Goal: Information Seeking & Learning: Learn about a topic

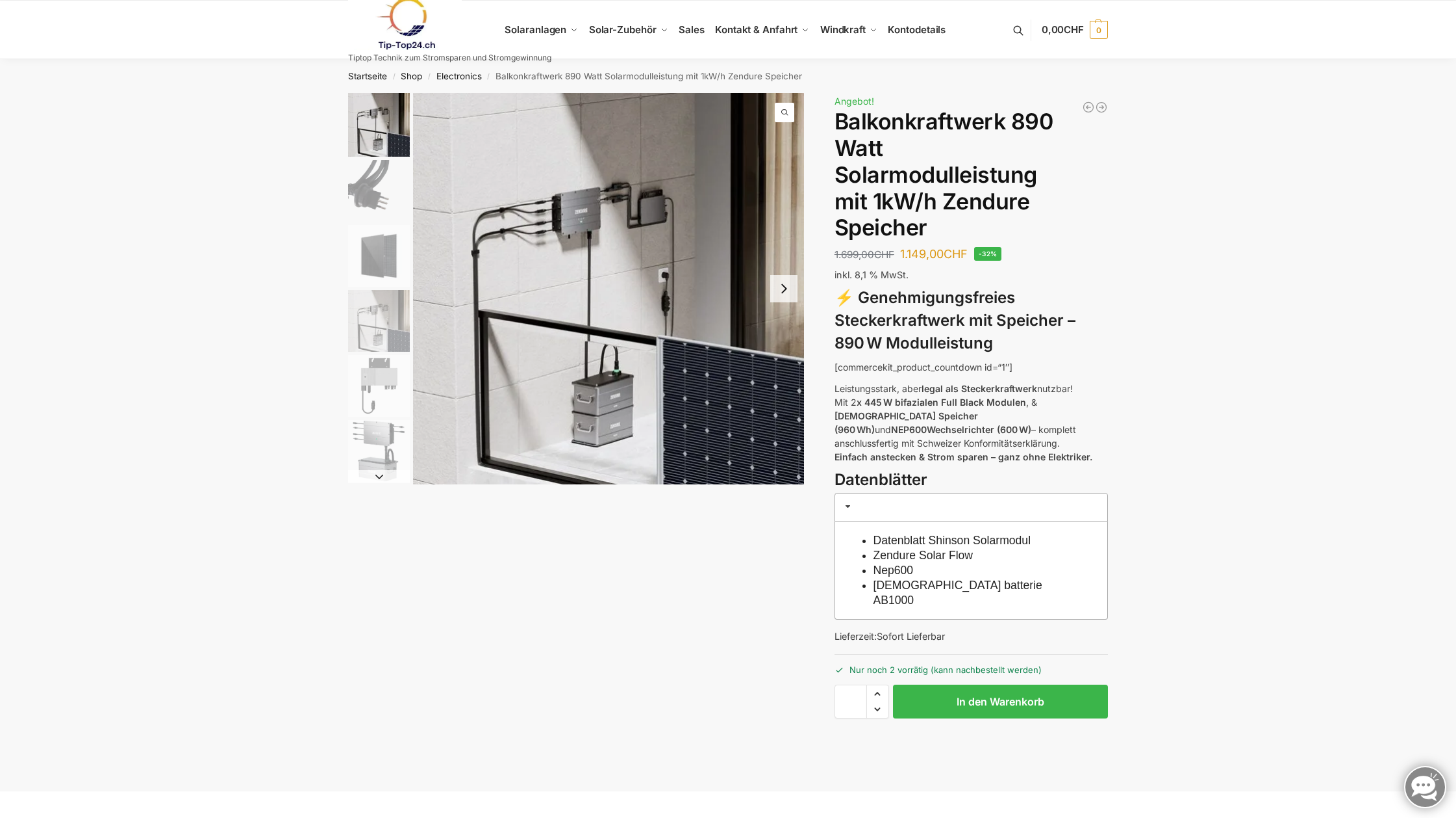
click at [382, 250] on img "3 / 6" at bounding box center [379, 256] width 61 height 61
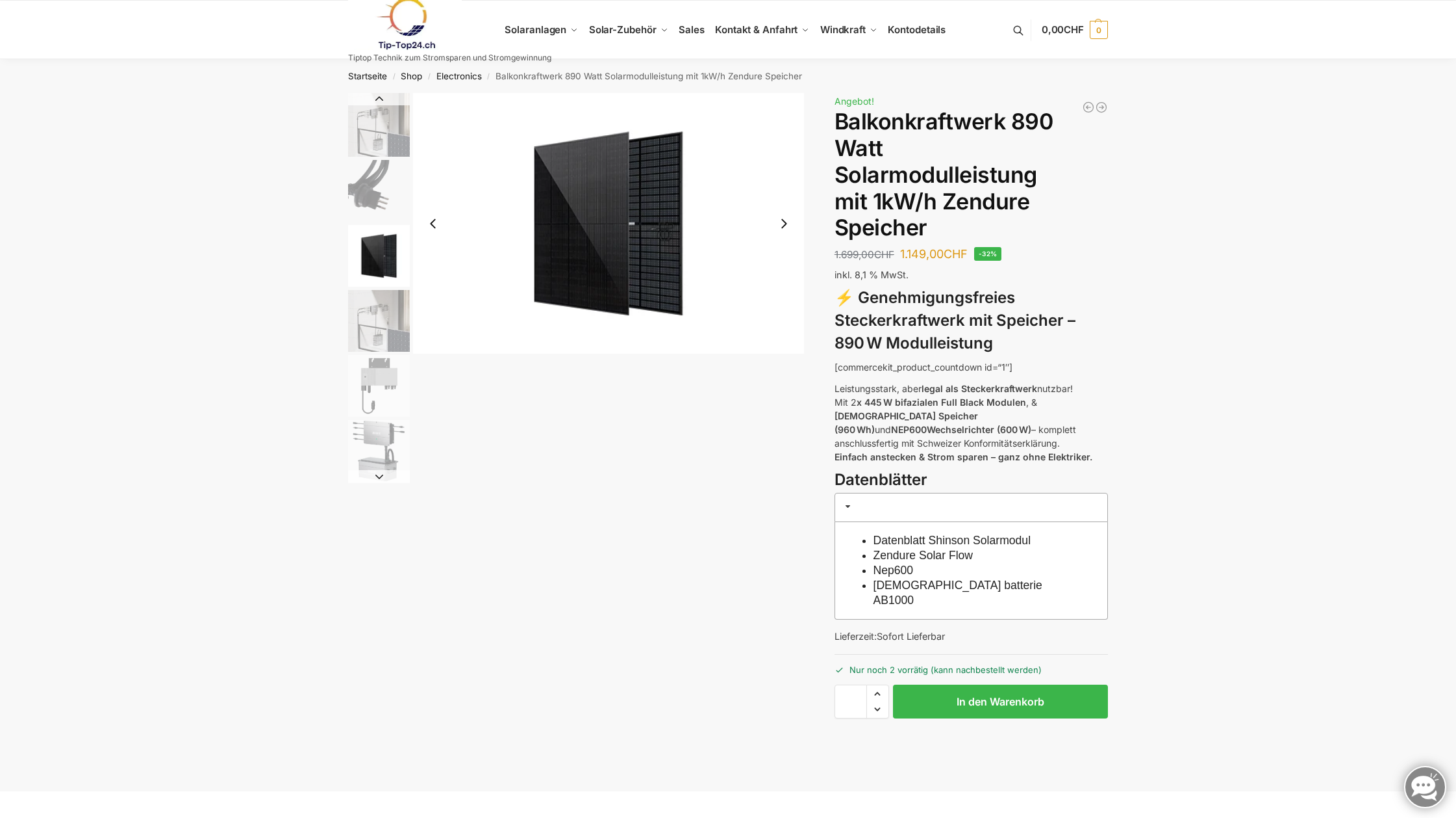
click at [391, 314] on img "4 / 6" at bounding box center [379, 320] width 61 height 61
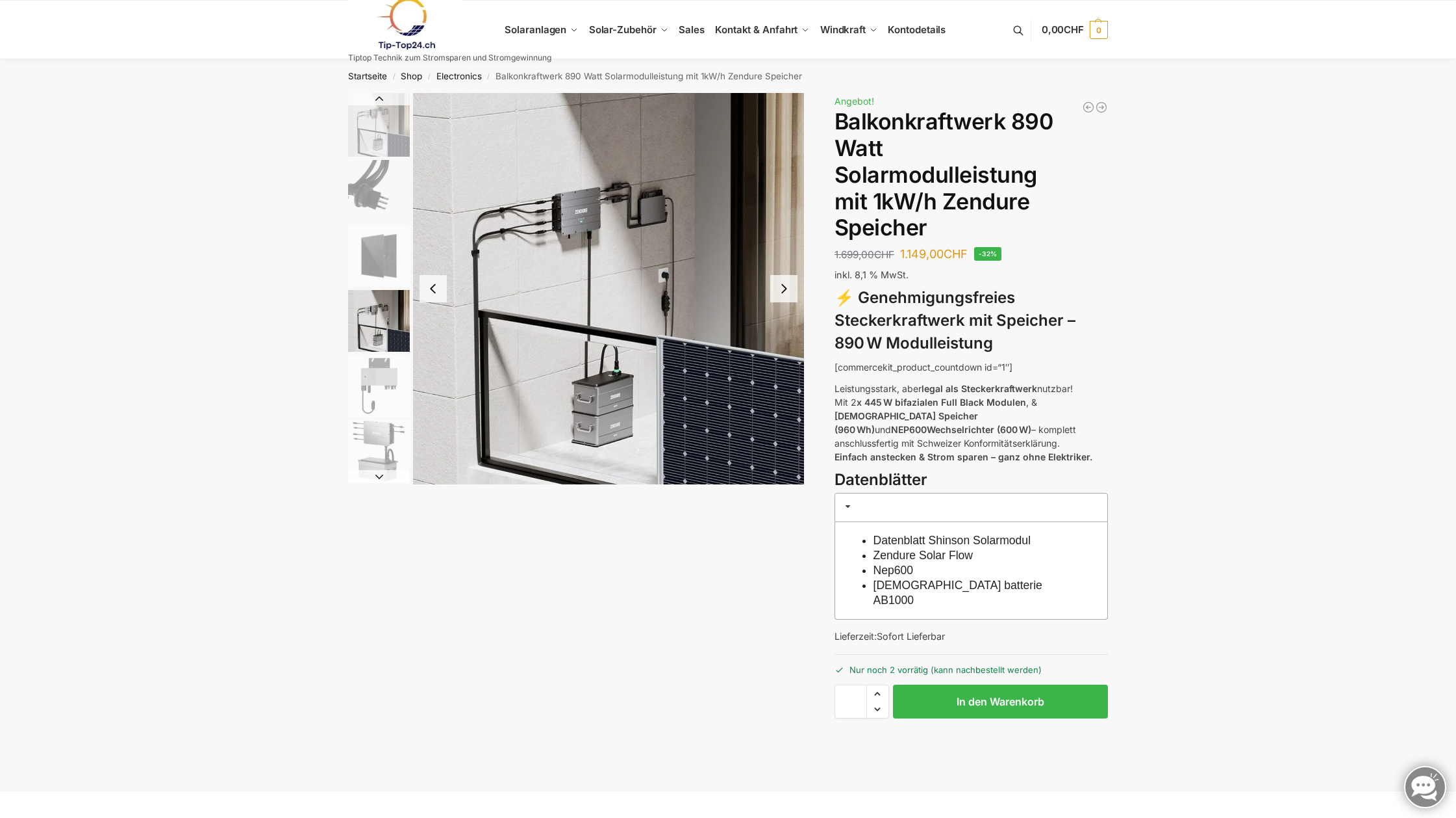
click at [381, 369] on img "5 / 6" at bounding box center [379, 386] width 61 height 61
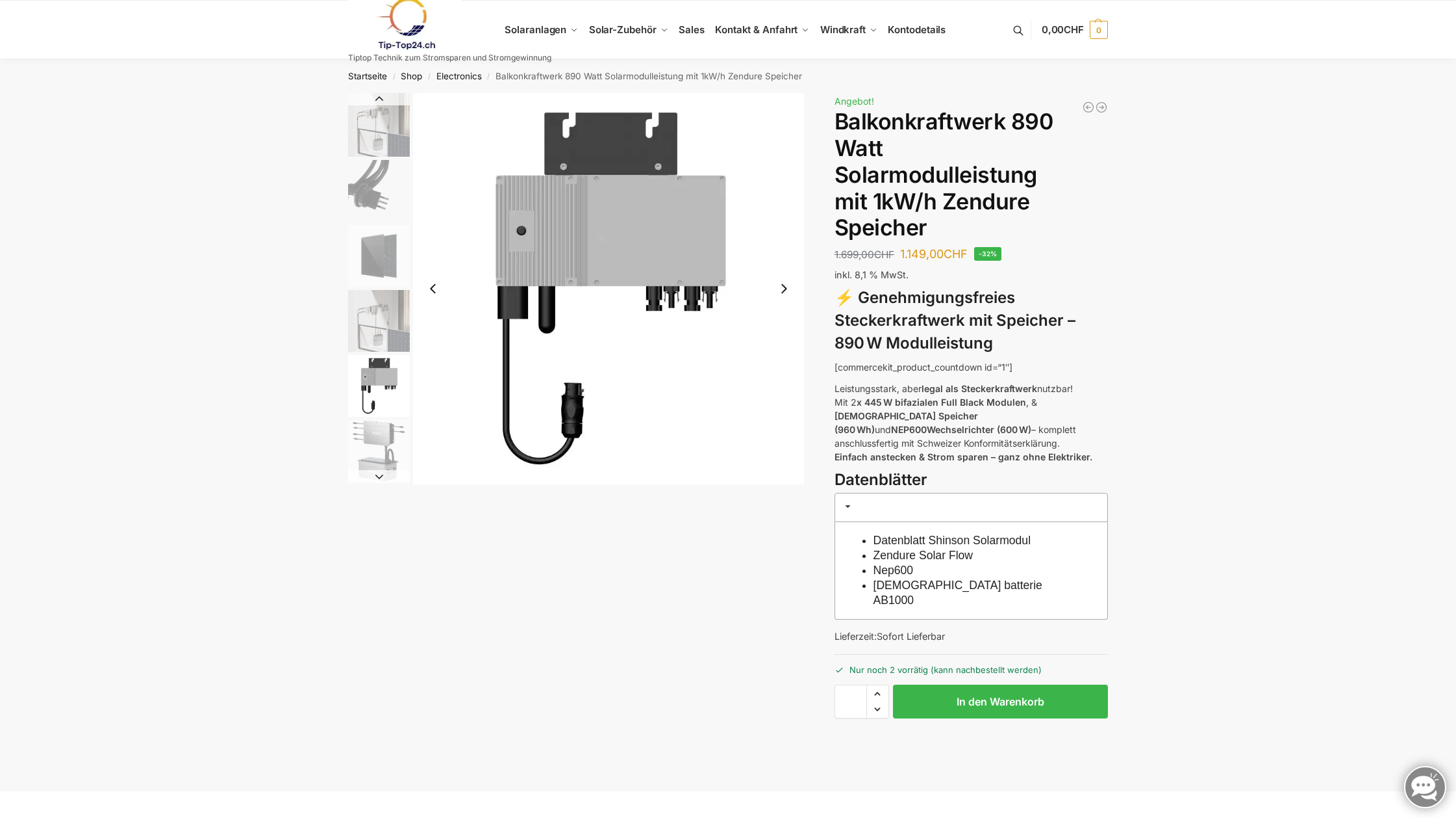
click at [381, 430] on img "6 / 6" at bounding box center [379, 450] width 61 height 61
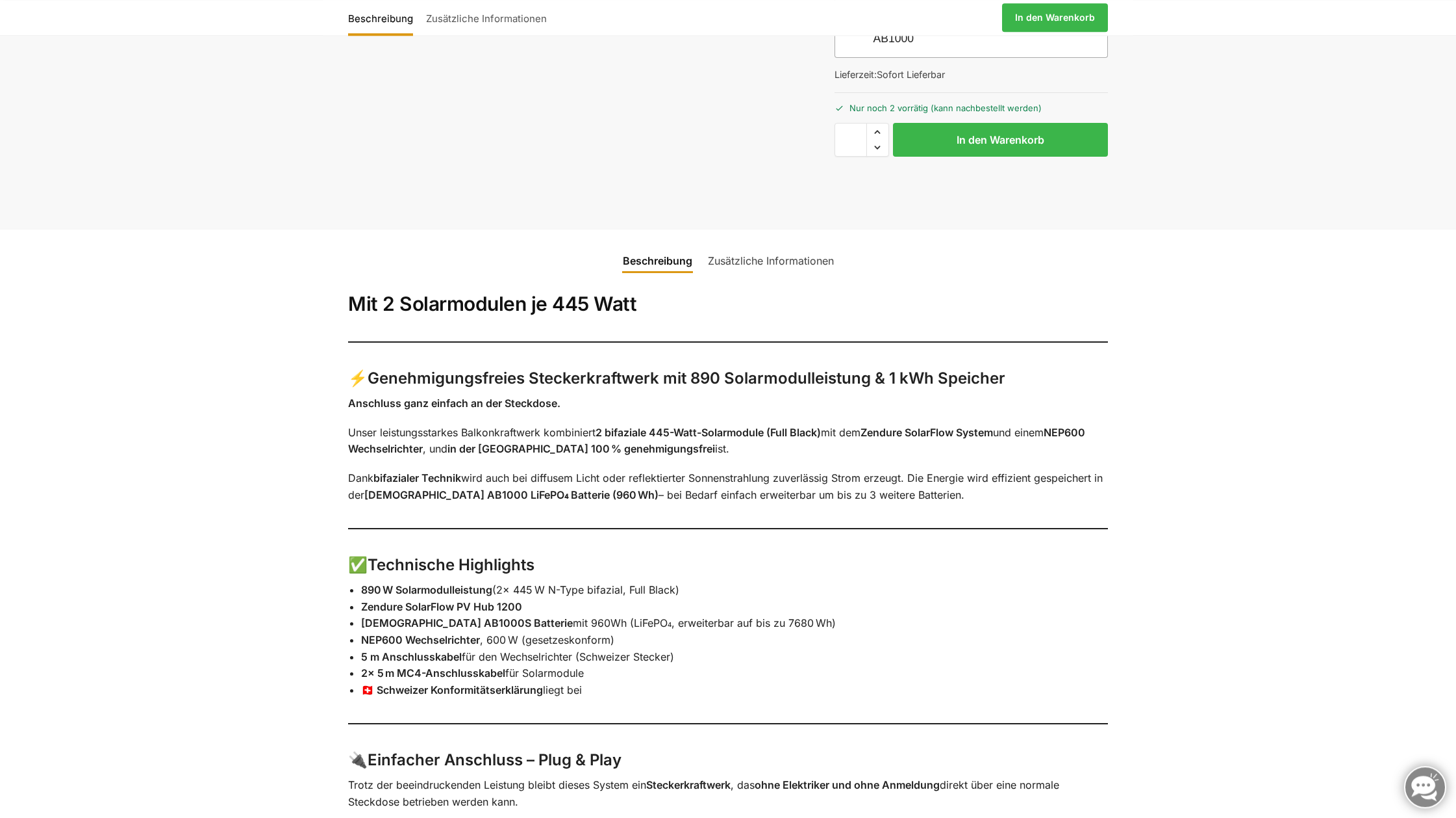
scroll to position [541, 0]
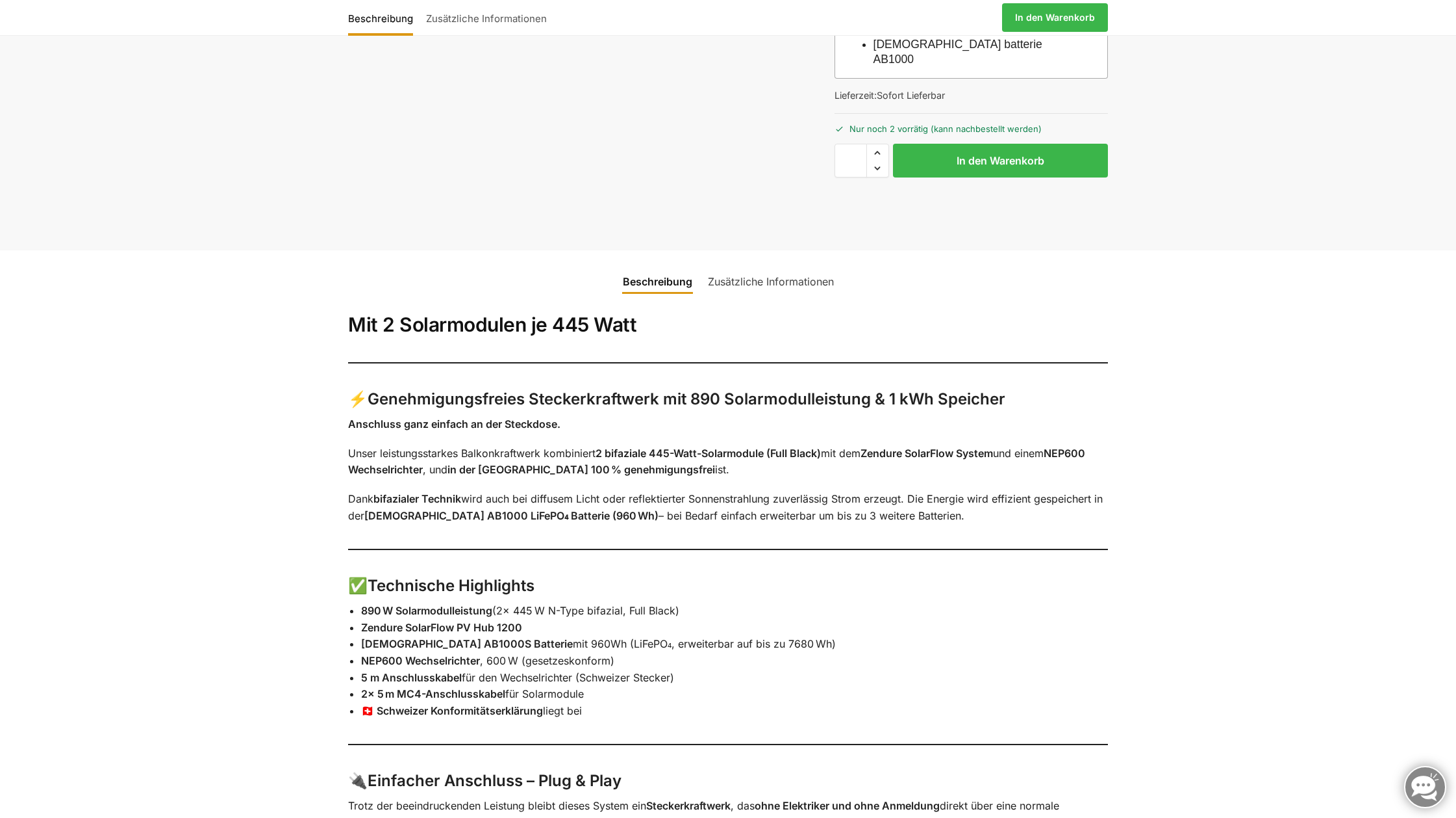
click at [769, 265] on link "Zusätzliche Informationen" at bounding box center [771, 281] width 142 height 32
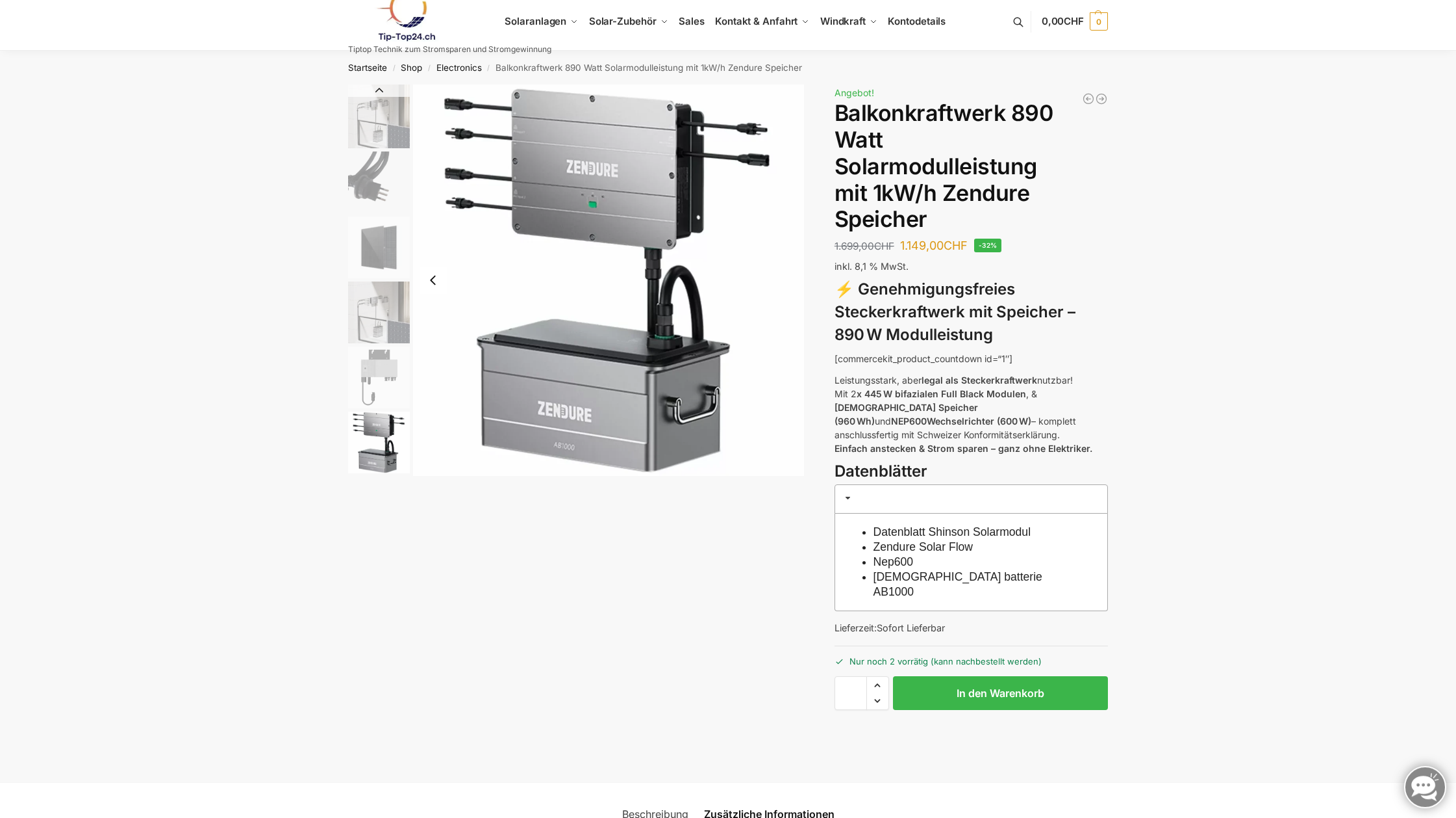
scroll to position [0, 0]
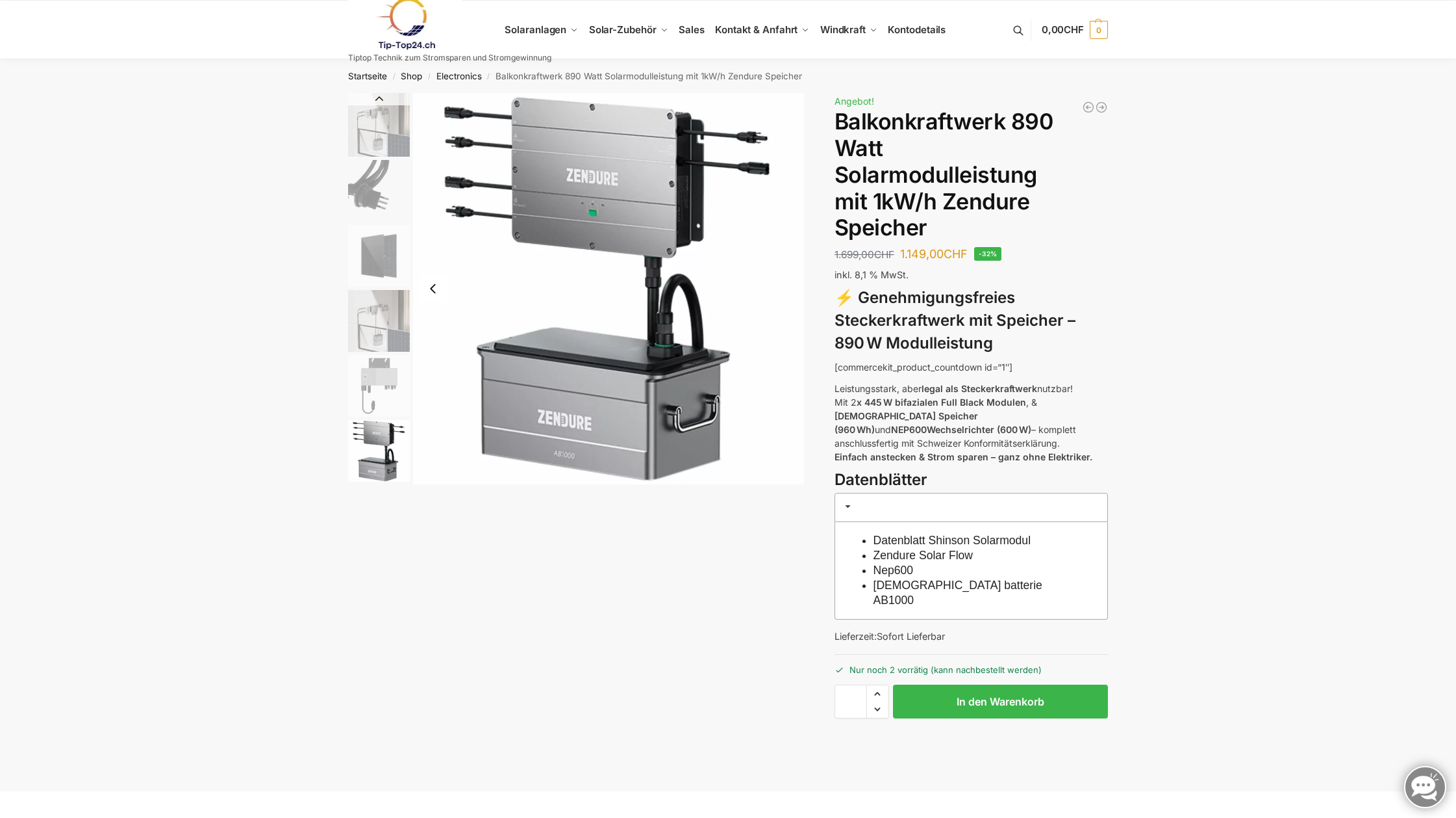
click at [382, 387] on img "5 / 6" at bounding box center [379, 386] width 61 height 61
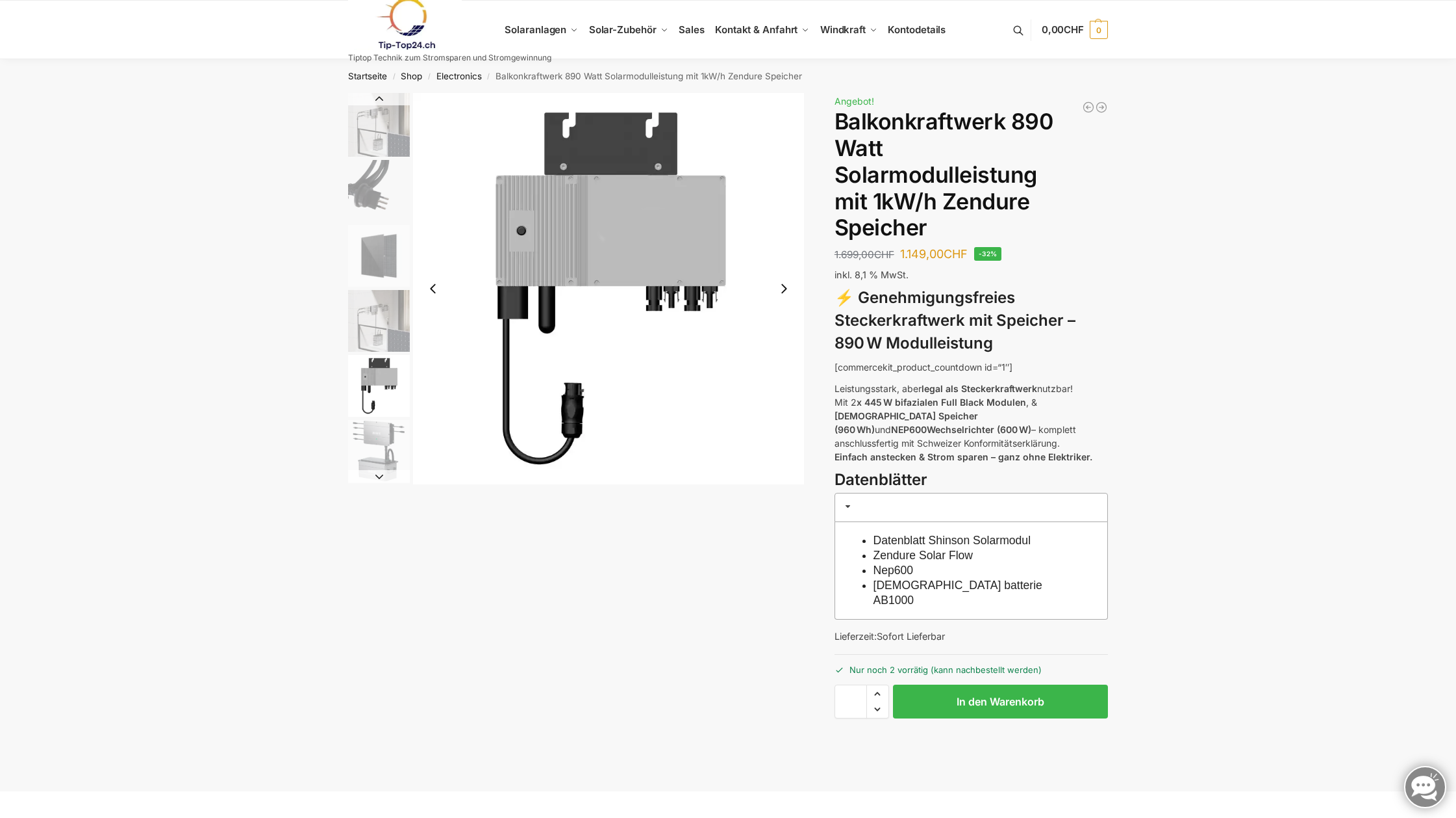
click at [379, 445] on img "6 / 6" at bounding box center [379, 450] width 61 height 61
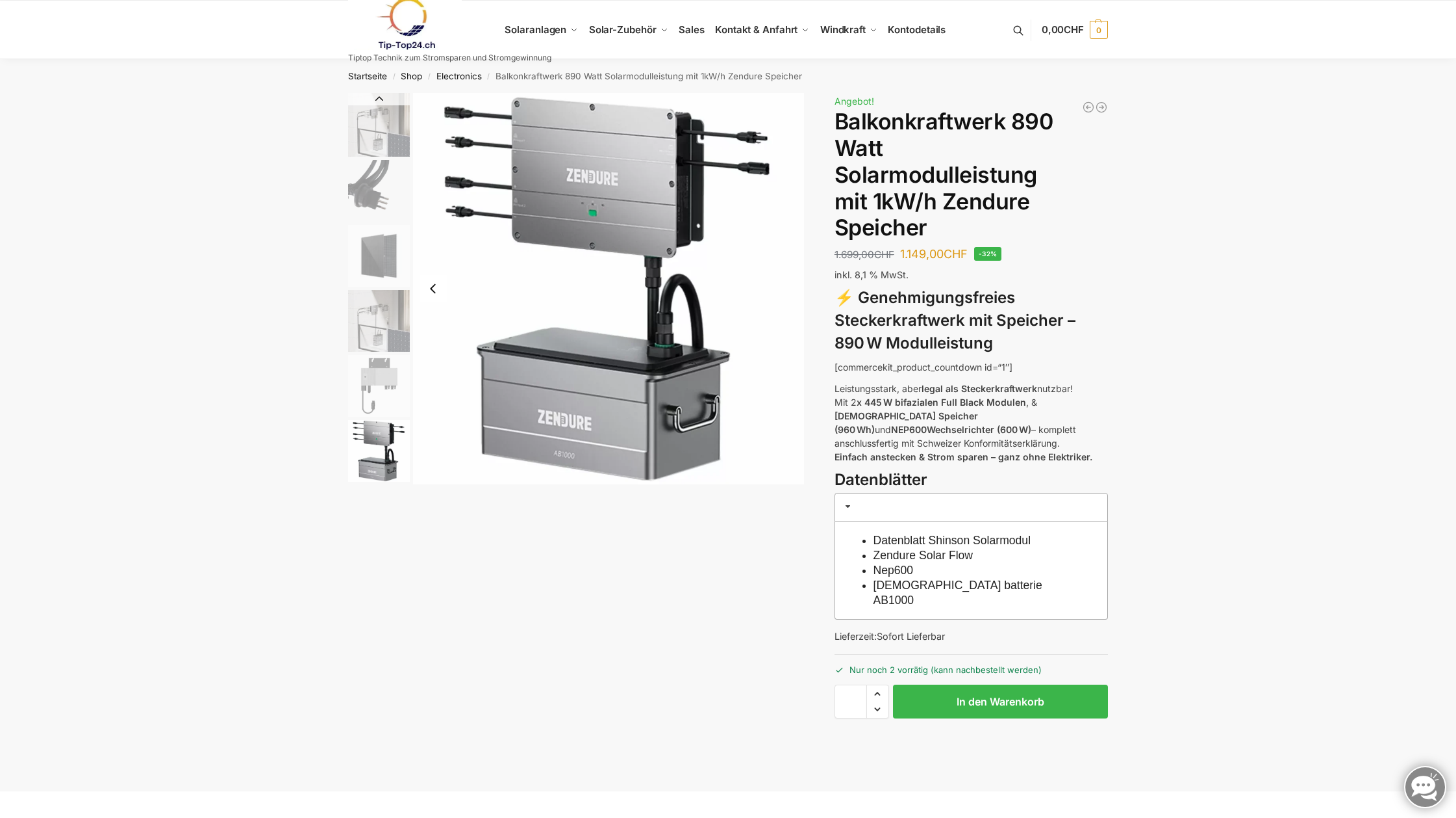
click at [386, 143] on img "1 / 6" at bounding box center [379, 124] width 61 height 64
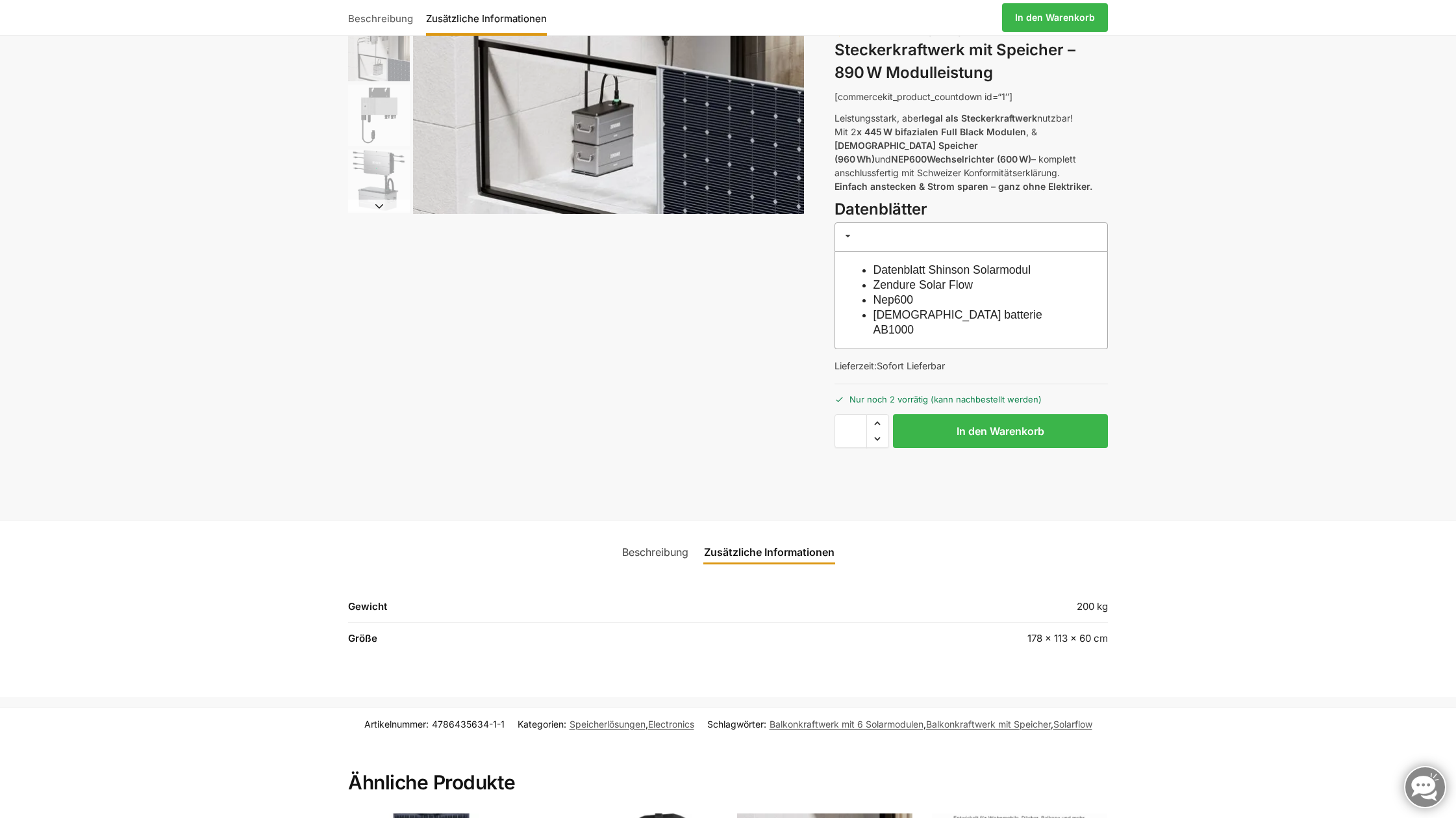
scroll to position [338, 0]
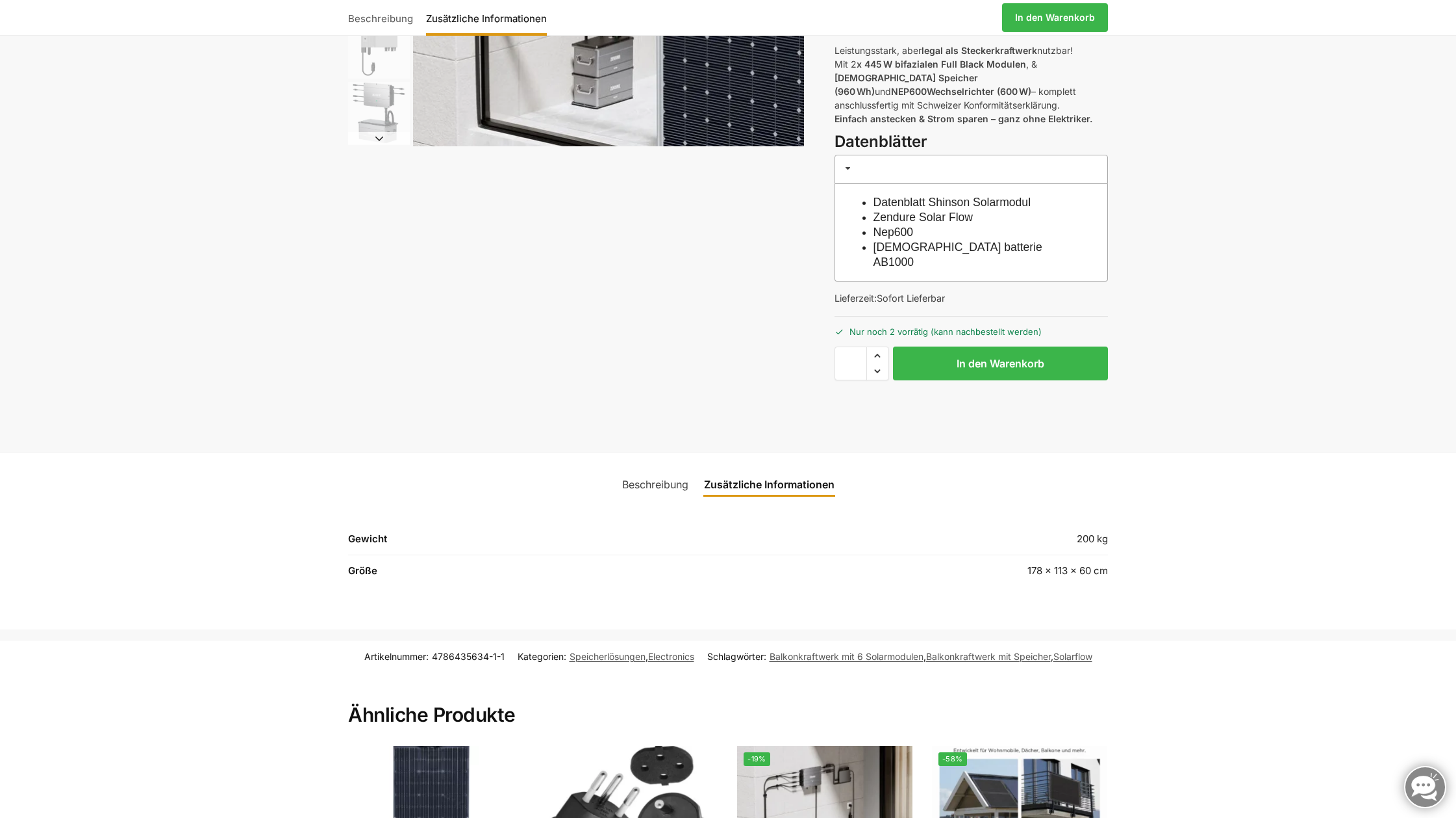
click at [668, 469] on link "Beschreibung" at bounding box center [655, 484] width 82 height 32
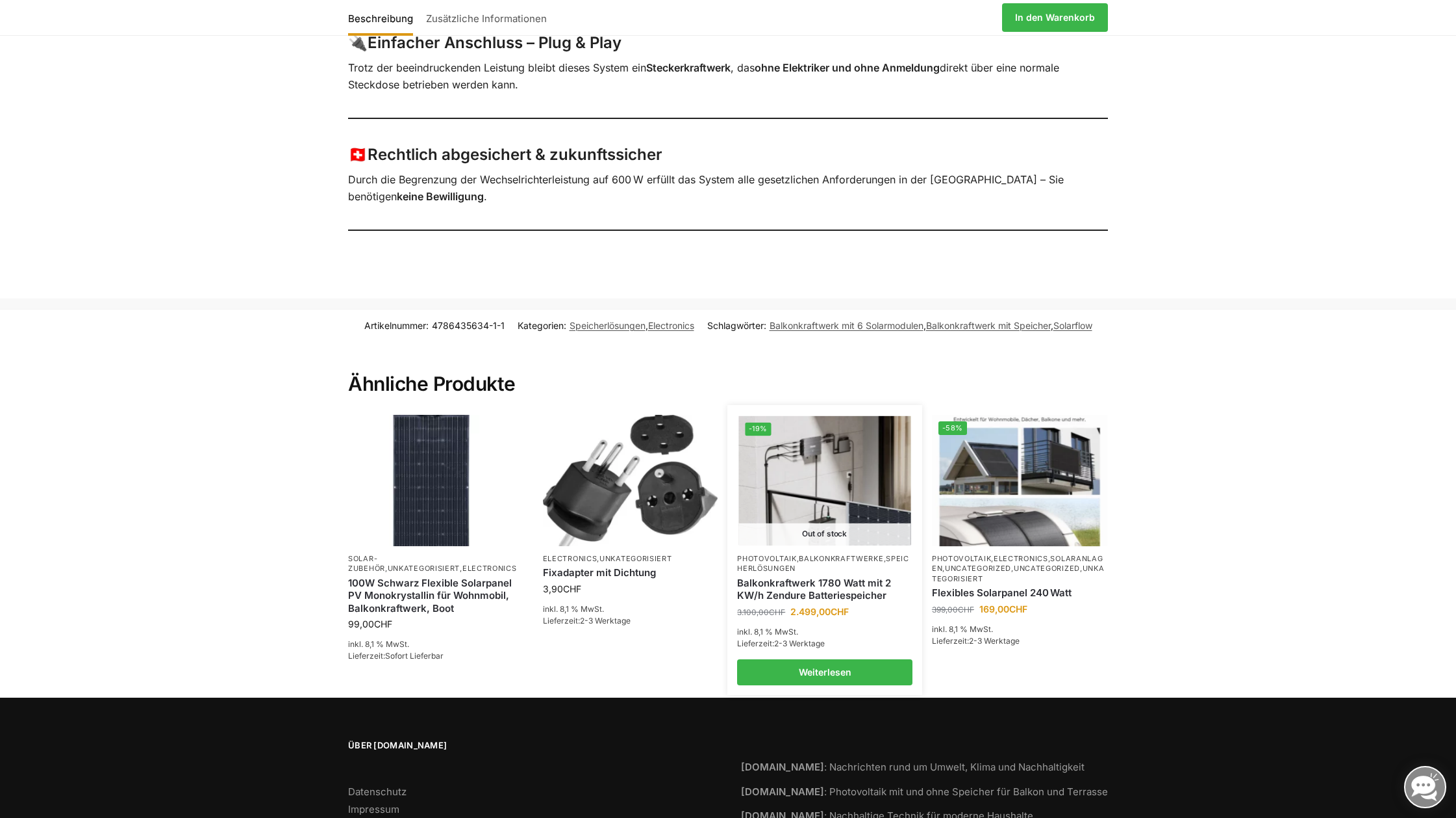
scroll to position [1284, 0]
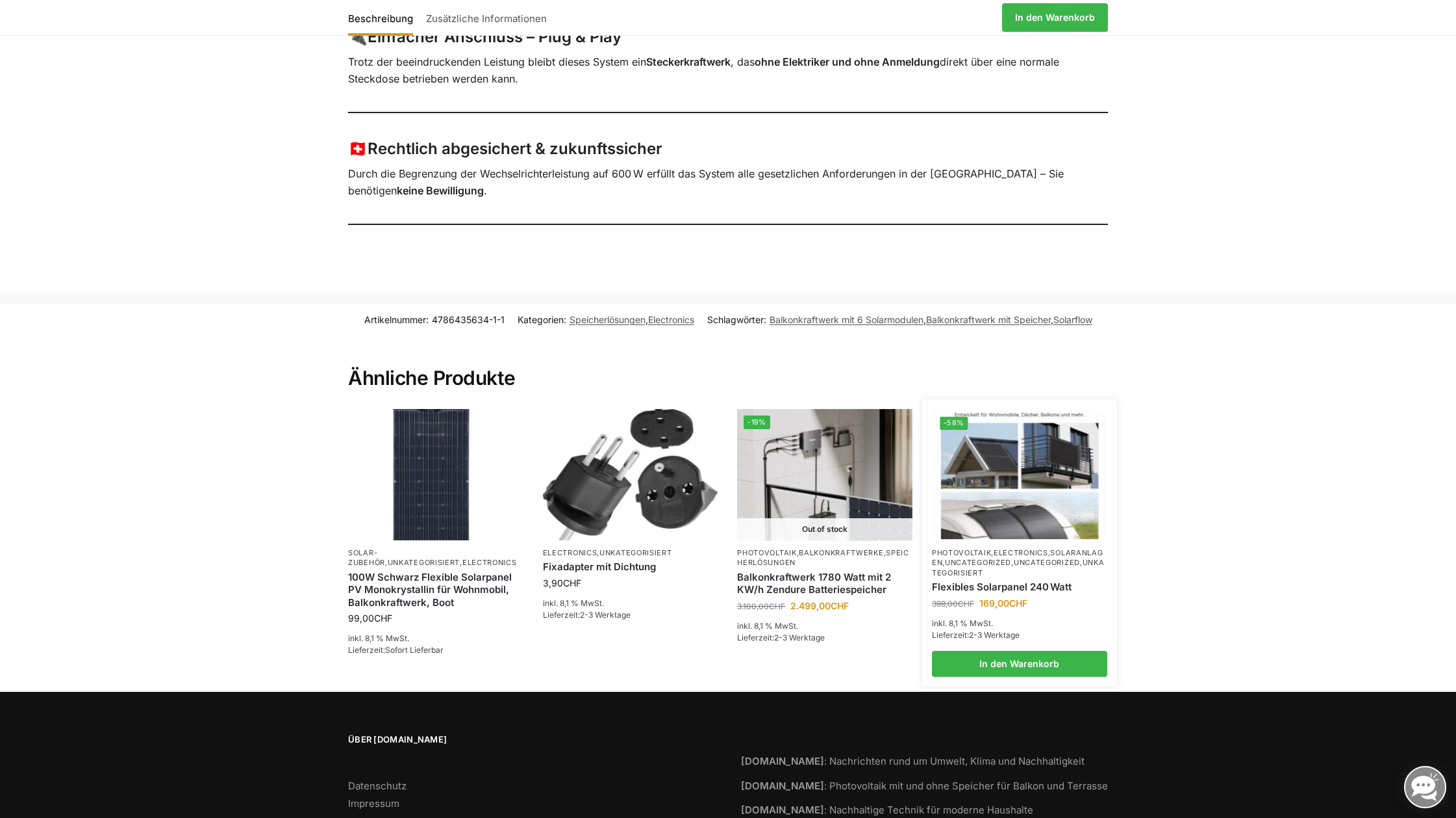
click at [974, 434] on img at bounding box center [1020, 475] width 172 height 129
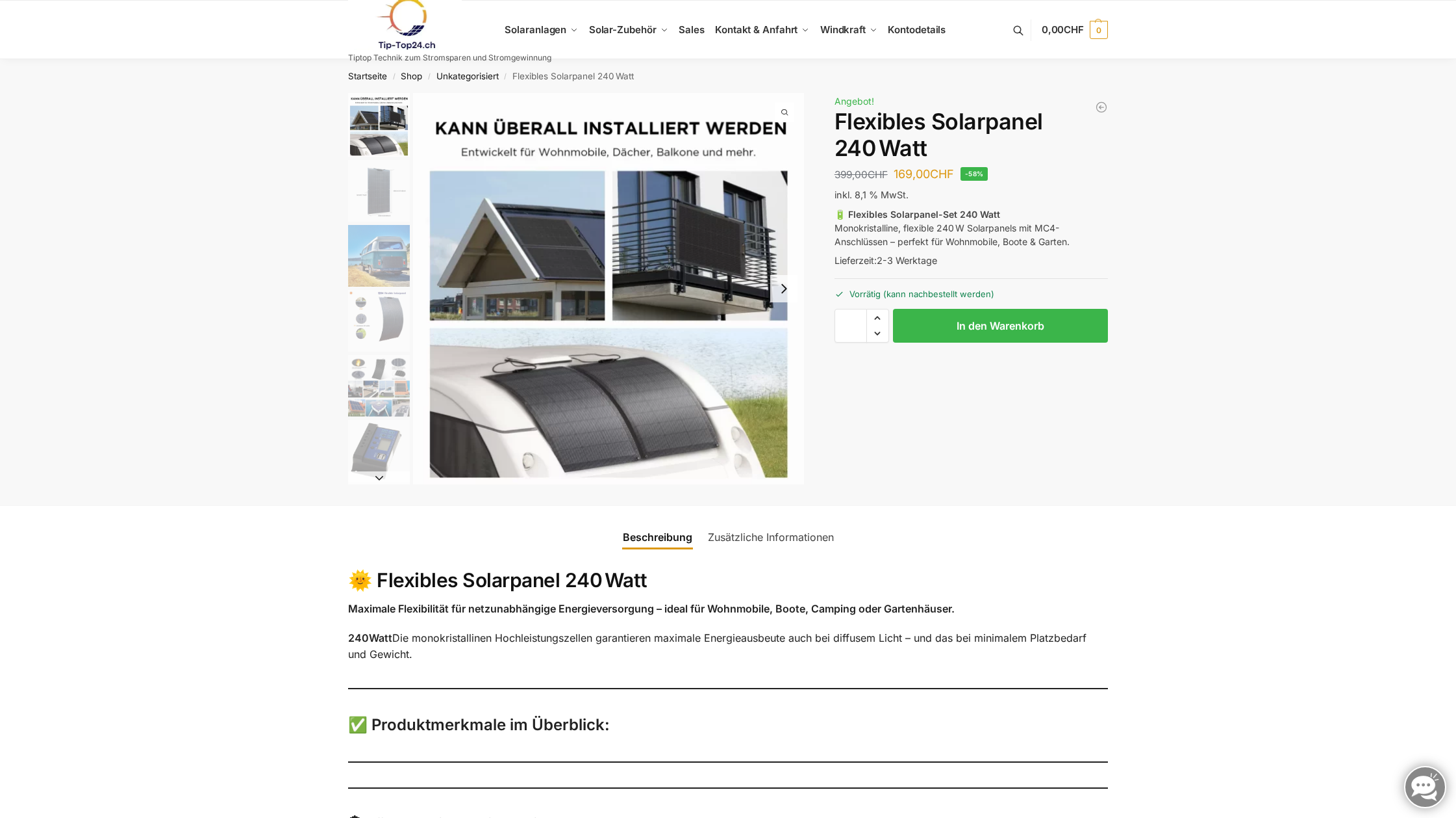
click at [393, 119] on img "1 / 9" at bounding box center [379, 124] width 61 height 64
click at [386, 193] on img "2 / 9" at bounding box center [379, 191] width 61 height 61
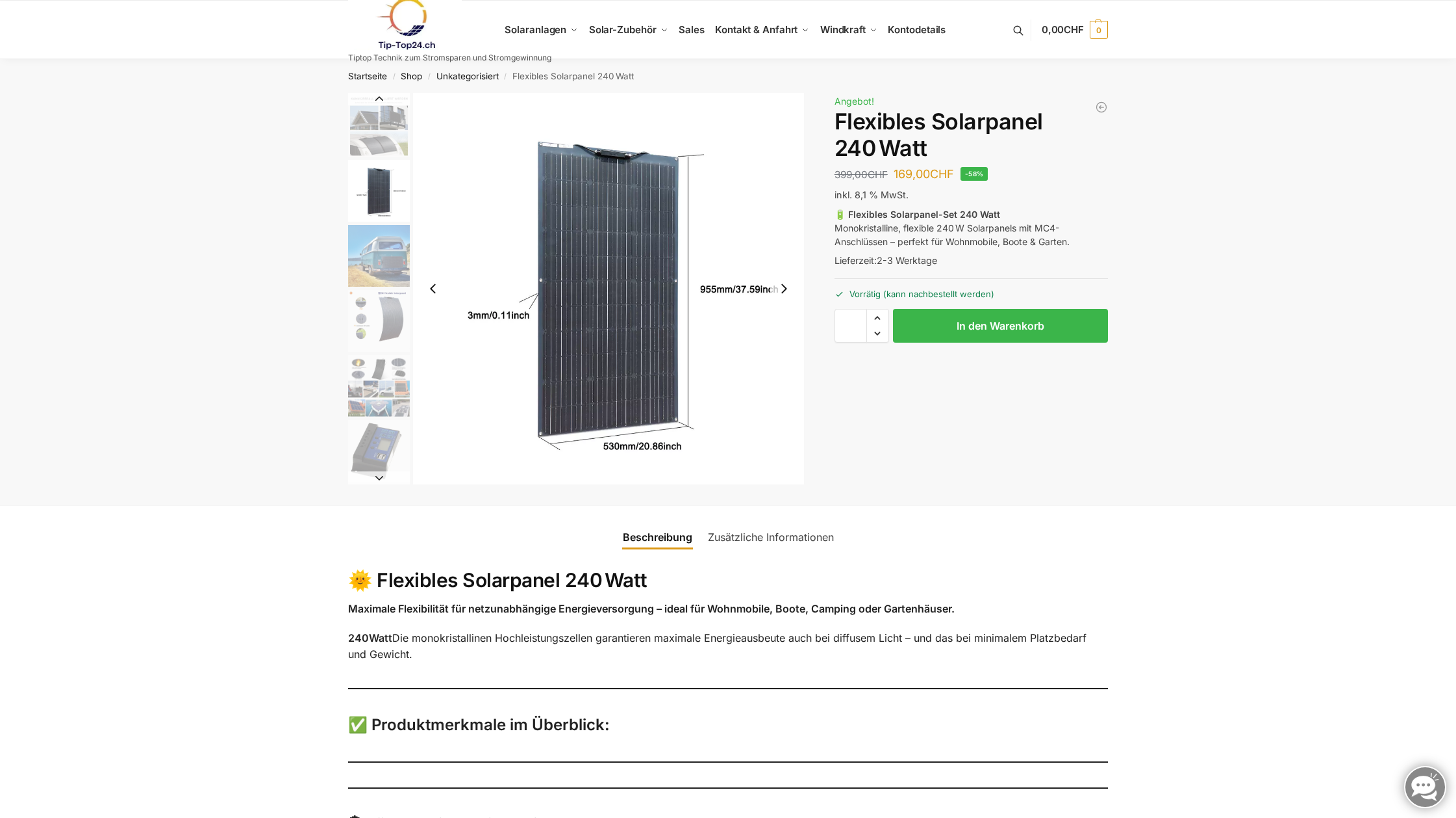
click at [391, 251] on img "3 / 9" at bounding box center [379, 256] width 61 height 61
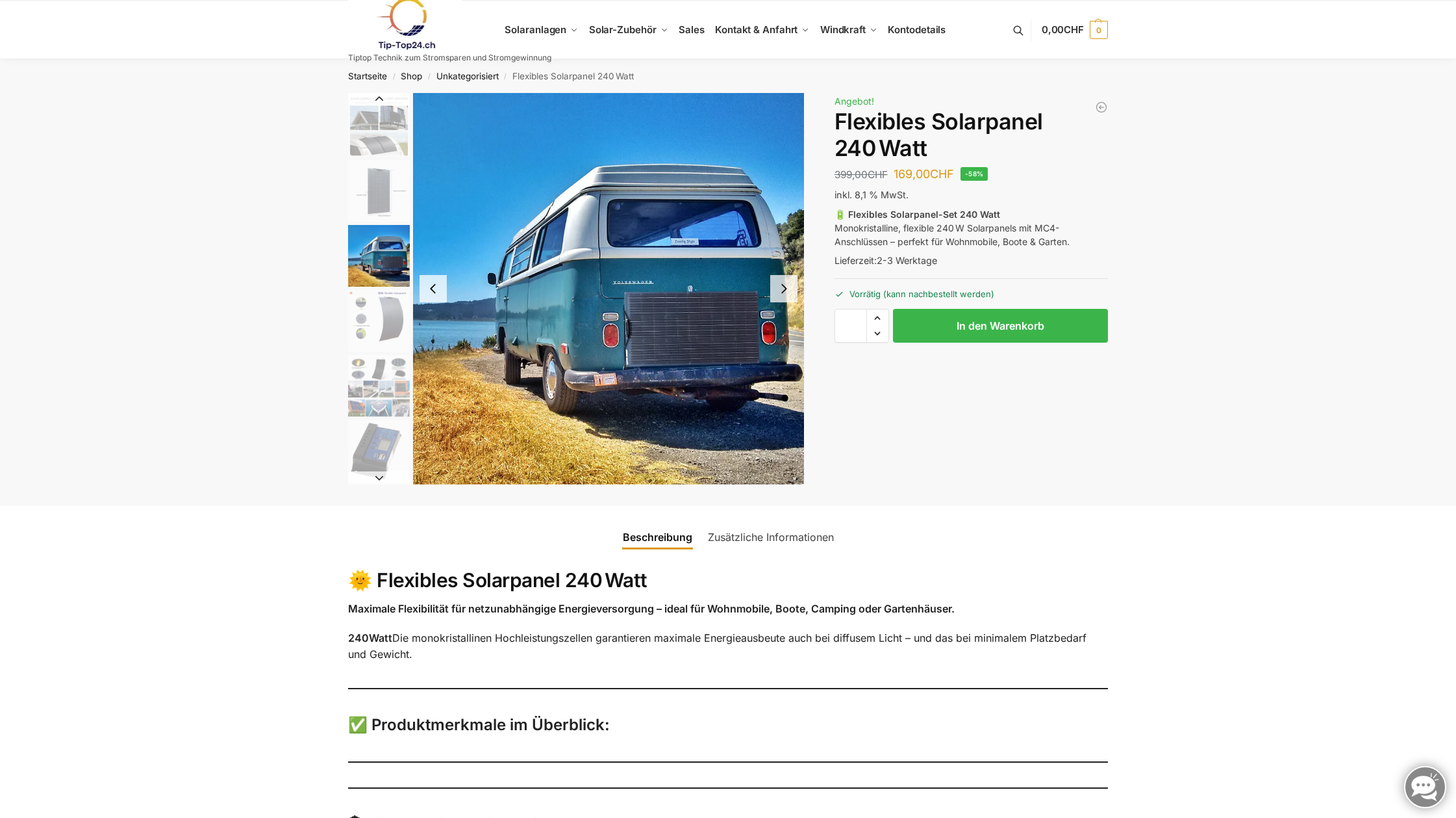
click at [386, 308] on img "4 / 9" at bounding box center [379, 320] width 61 height 61
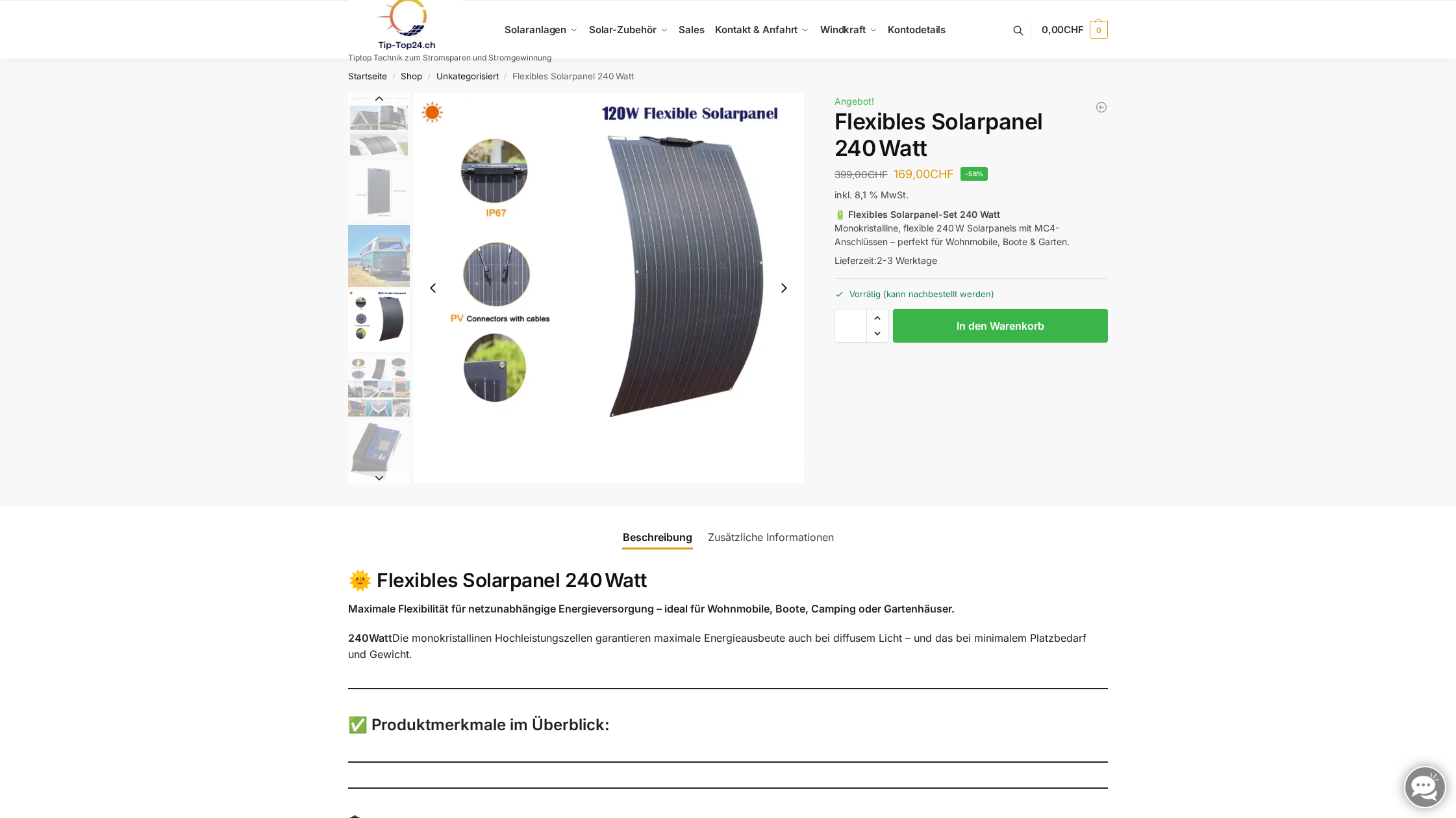
click at [375, 363] on img "5 / 9" at bounding box center [379, 386] width 61 height 61
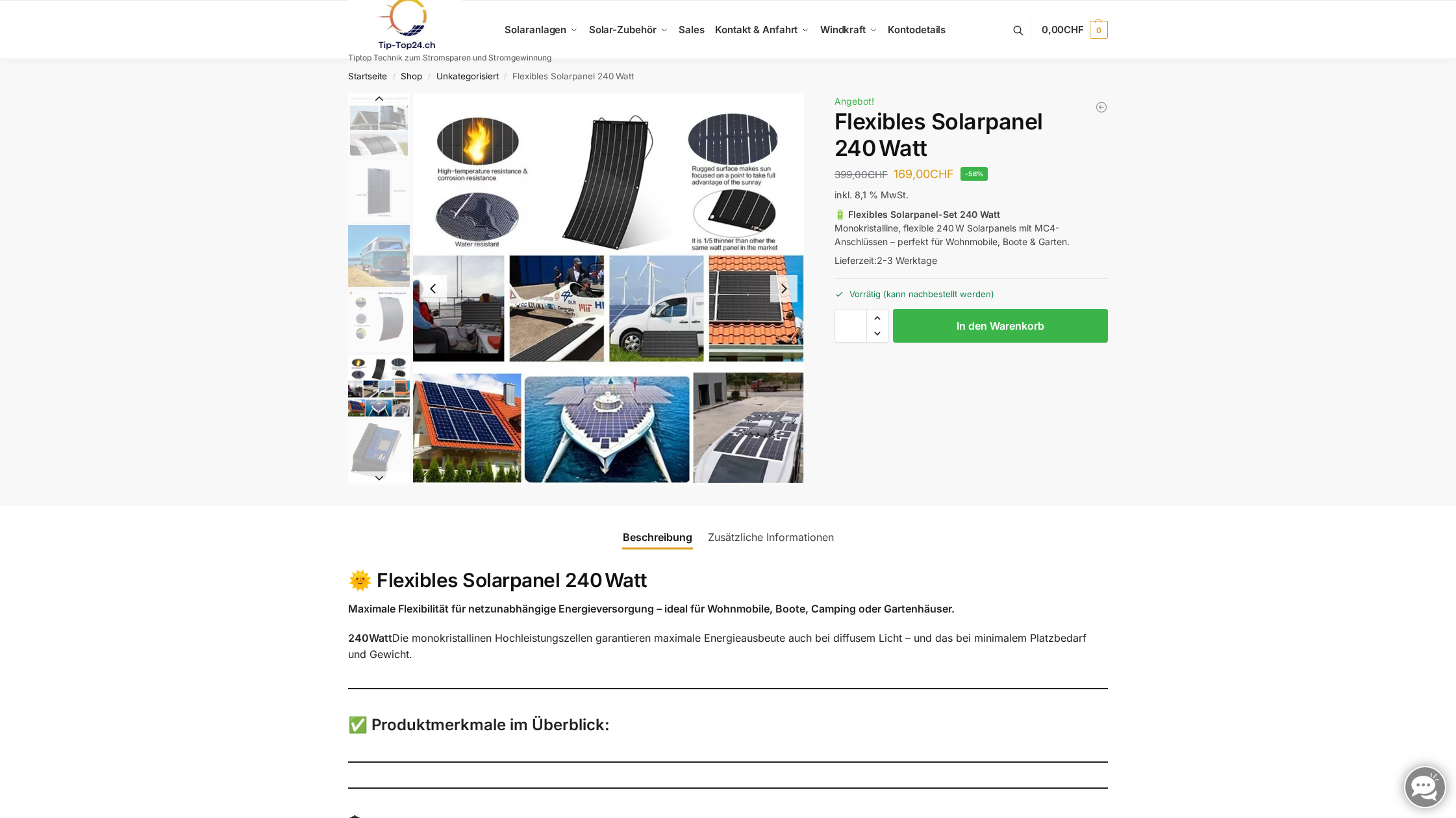
click at [376, 395] on img "5 / 9" at bounding box center [379, 386] width 61 height 61
click at [370, 433] on img "6 / 9" at bounding box center [379, 450] width 61 height 61
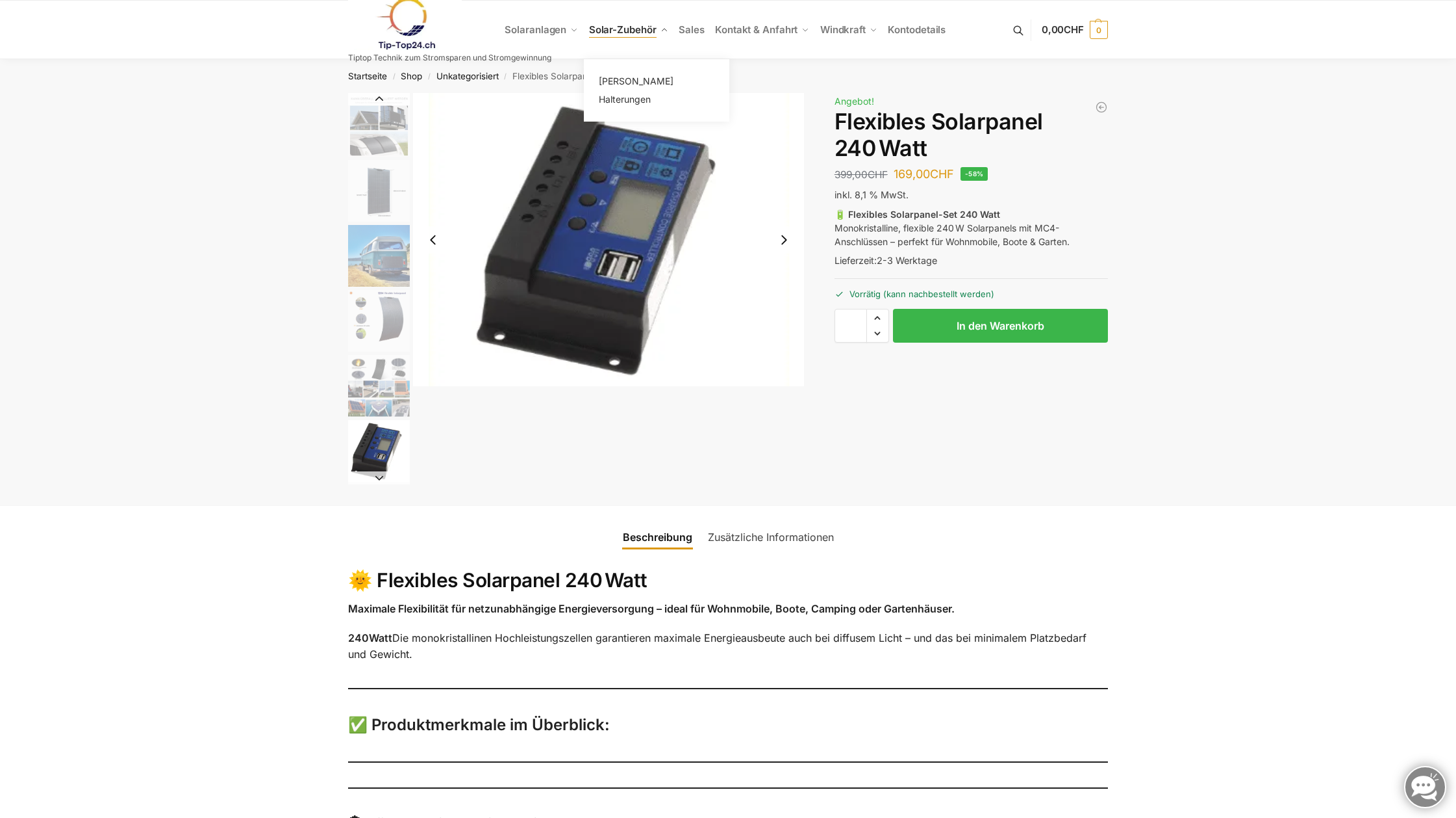
click at [622, 27] on span "Solar-Zubehör" at bounding box center [623, 29] width 67 height 12
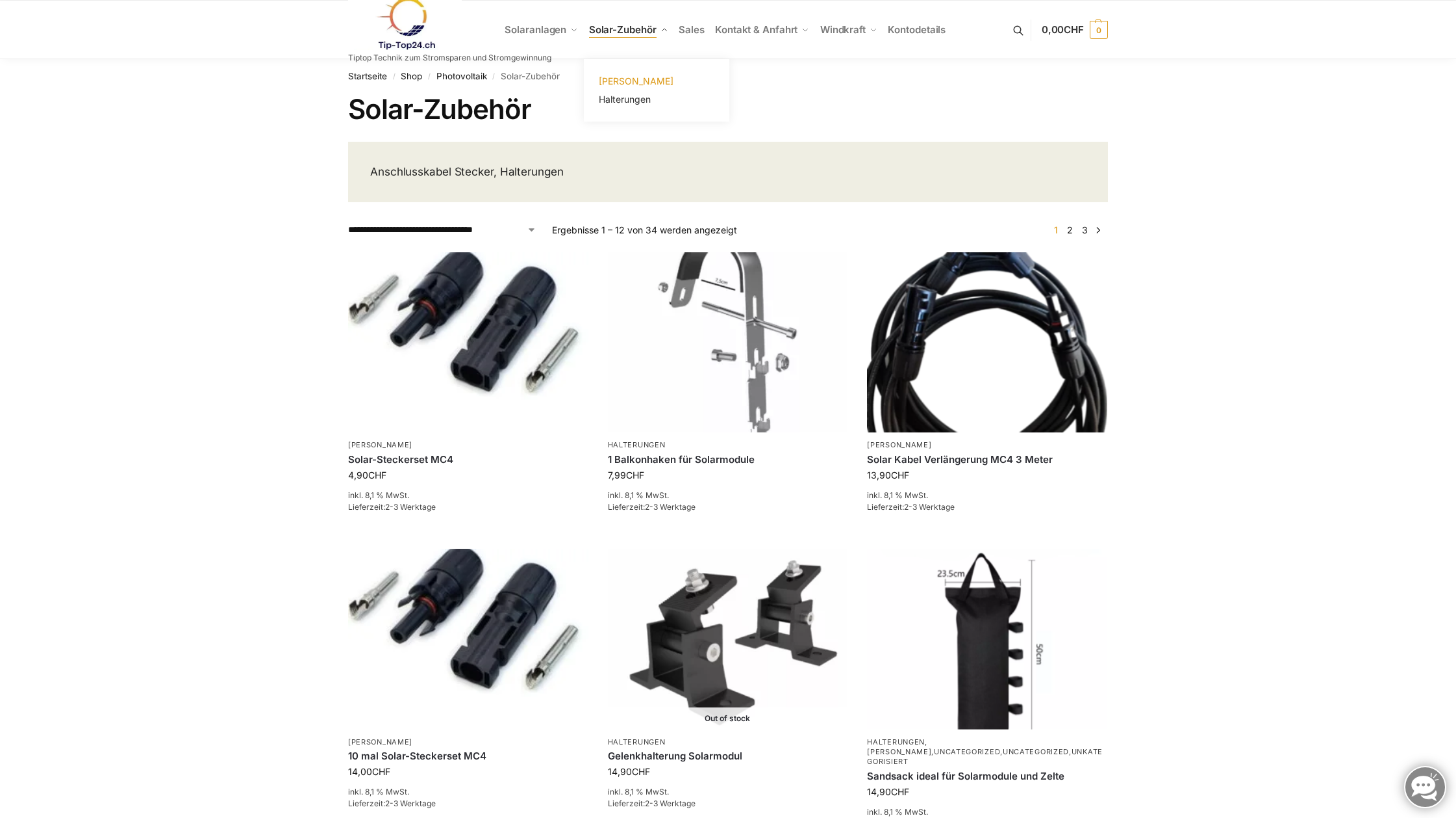
click at [629, 78] on span "[PERSON_NAME]" at bounding box center [636, 80] width 75 height 11
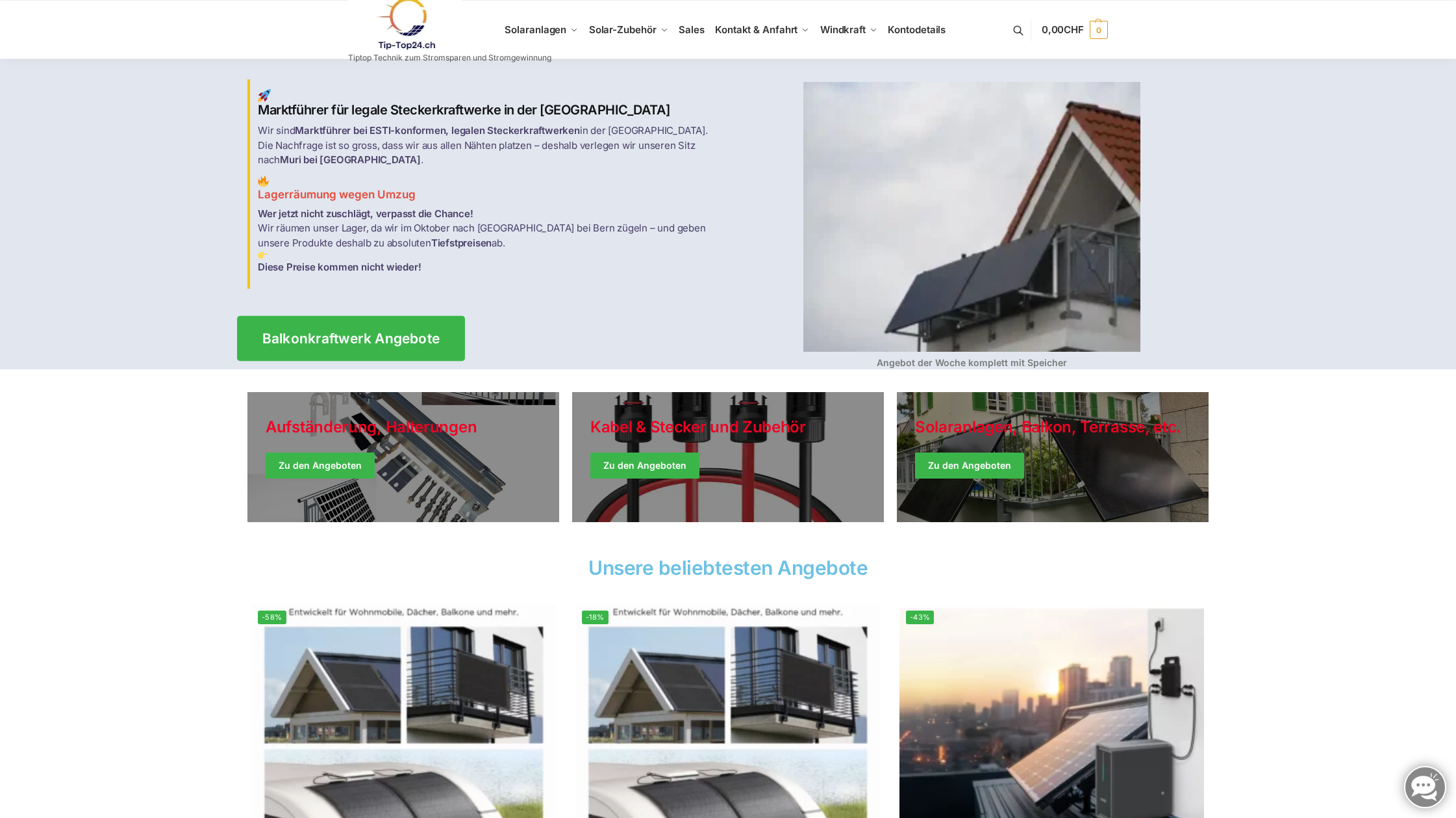
click at [391, 332] on span "Balkonkraftwerk Angebote" at bounding box center [352, 338] width 178 height 13
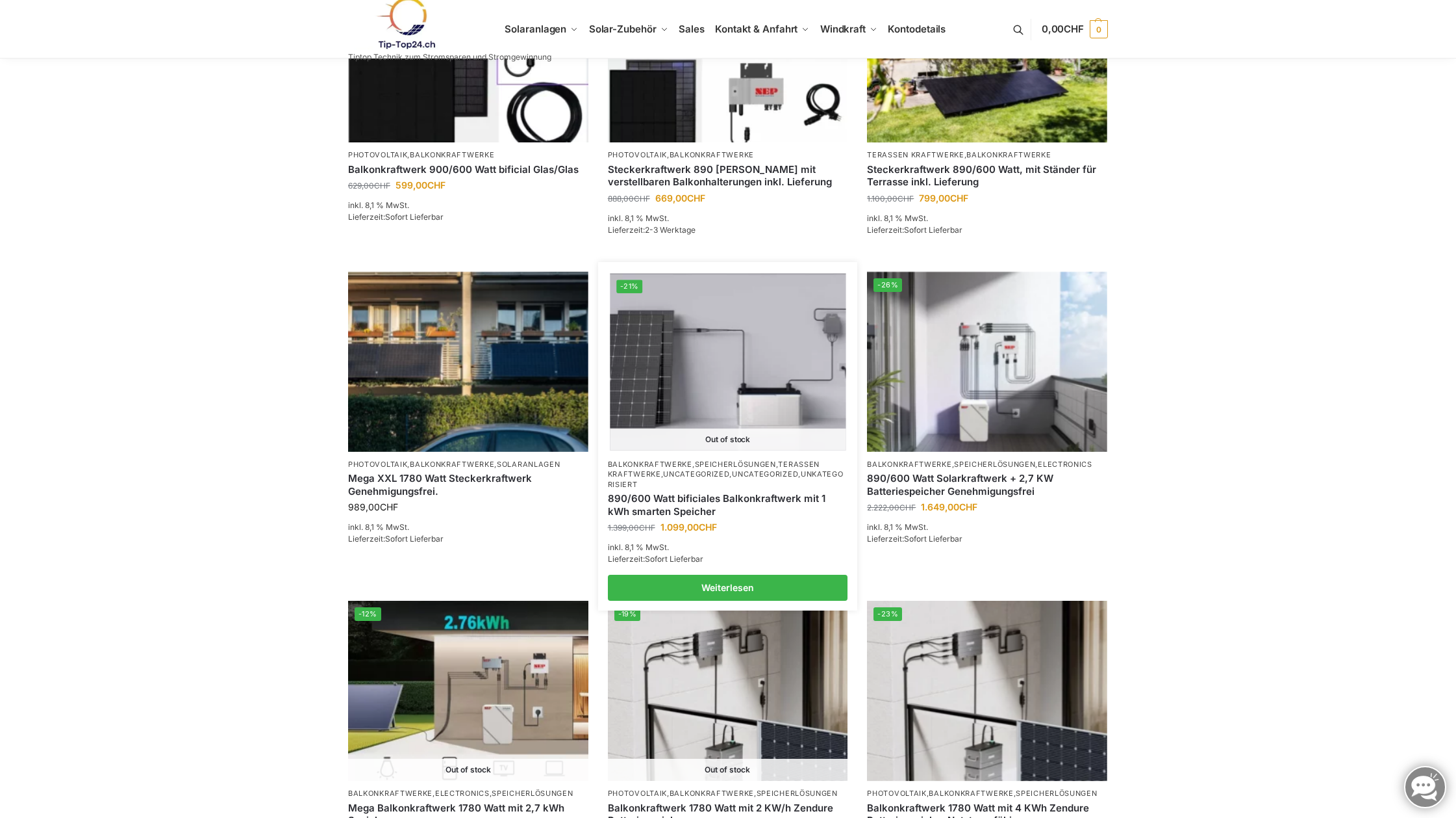
scroll to position [710, 0]
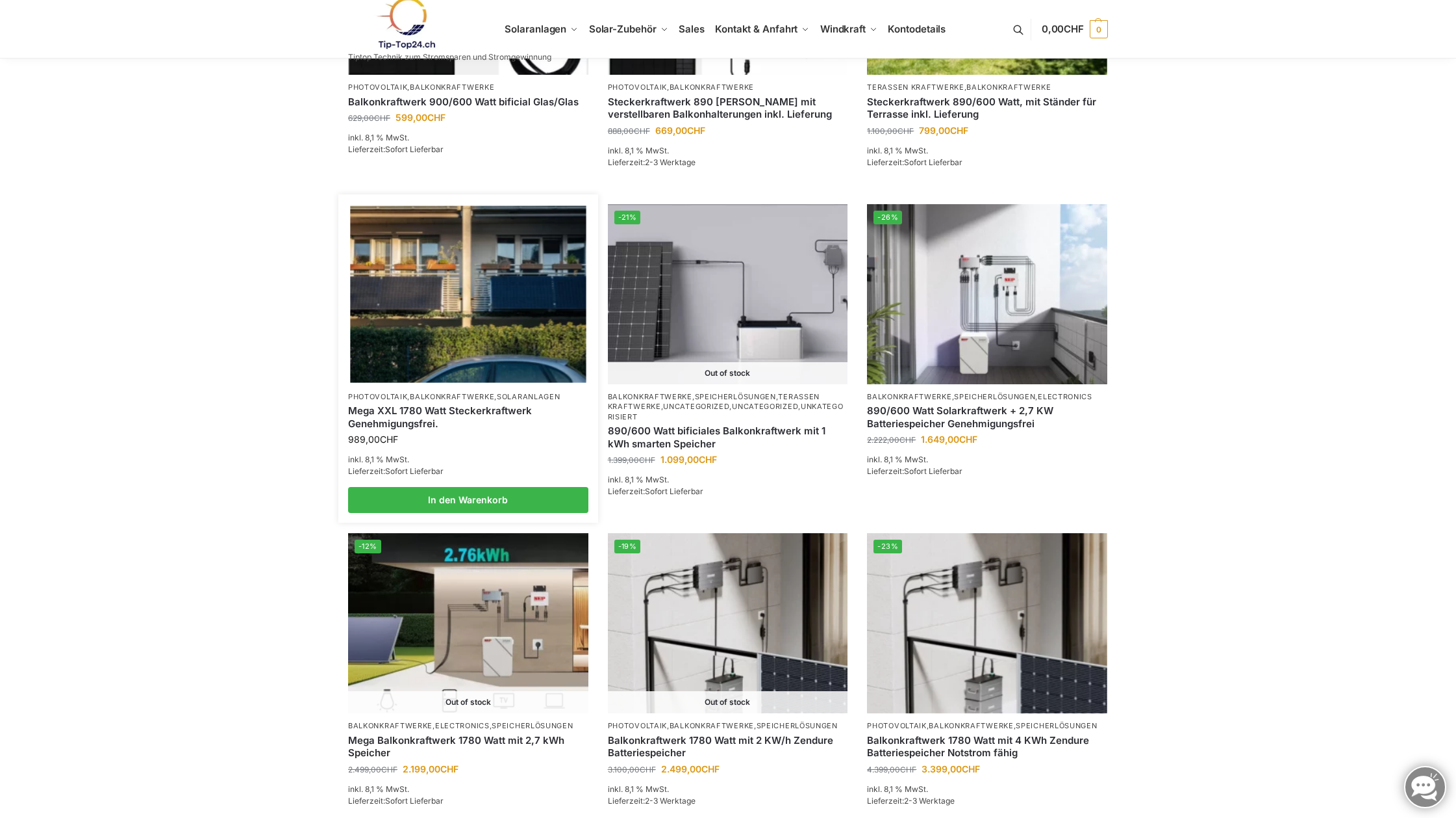
click at [469, 320] on img at bounding box center [468, 294] width 235 height 177
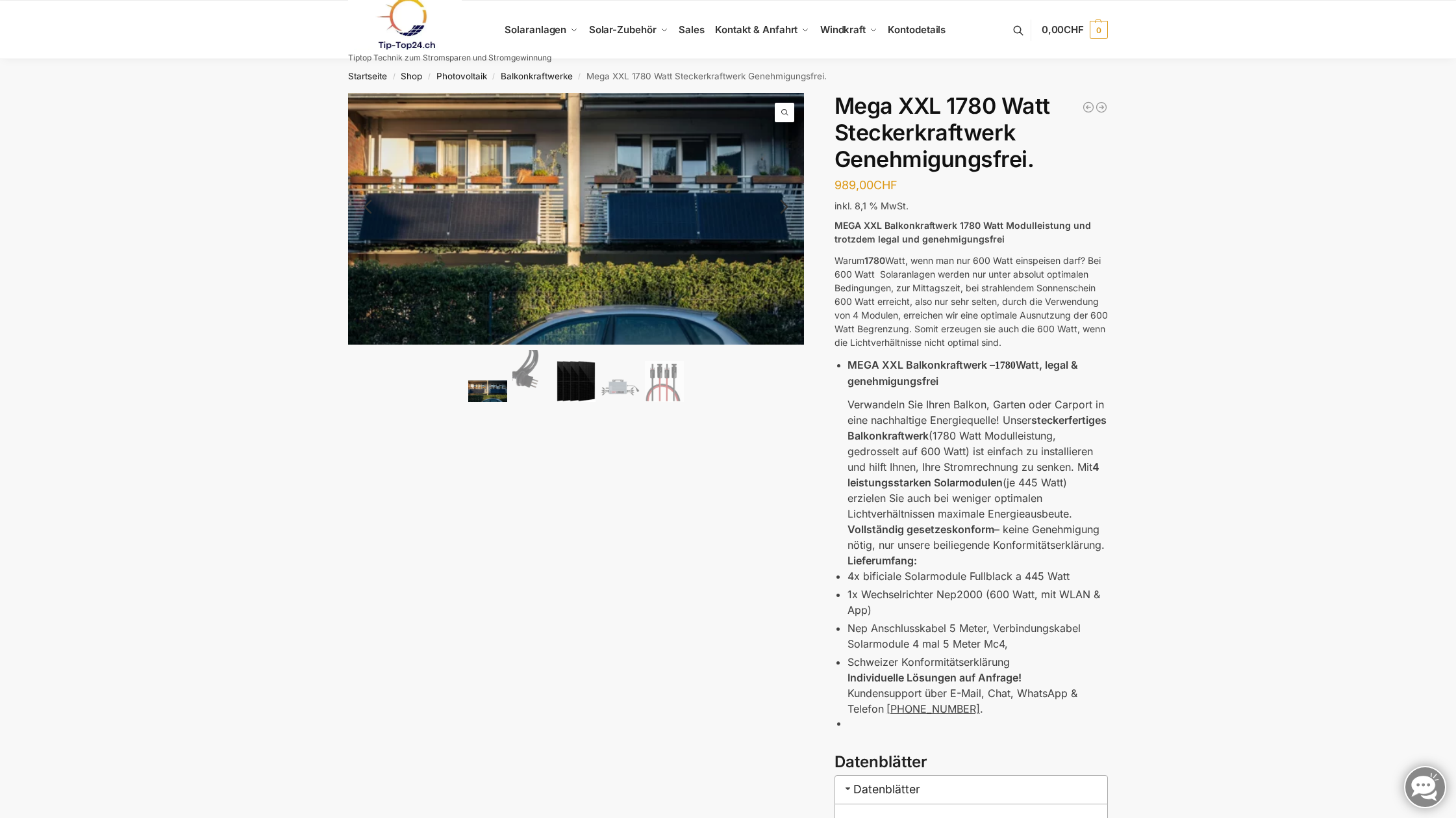
click at [592, 380] on img at bounding box center [575, 382] width 39 height 41
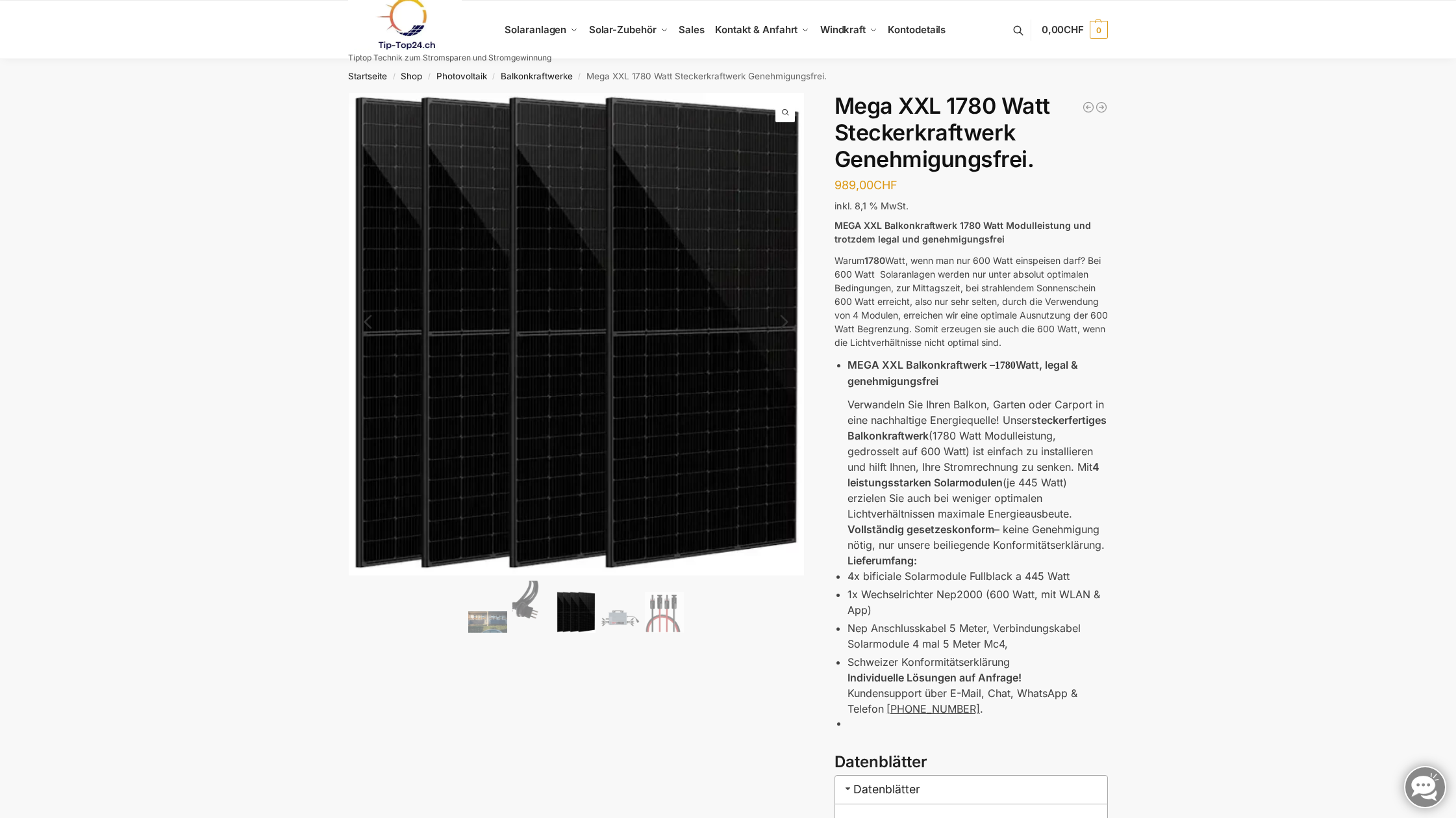
click at [599, 614] on ol at bounding box center [576, 608] width 456 height 56
click at [658, 616] on img at bounding box center [664, 612] width 39 height 41
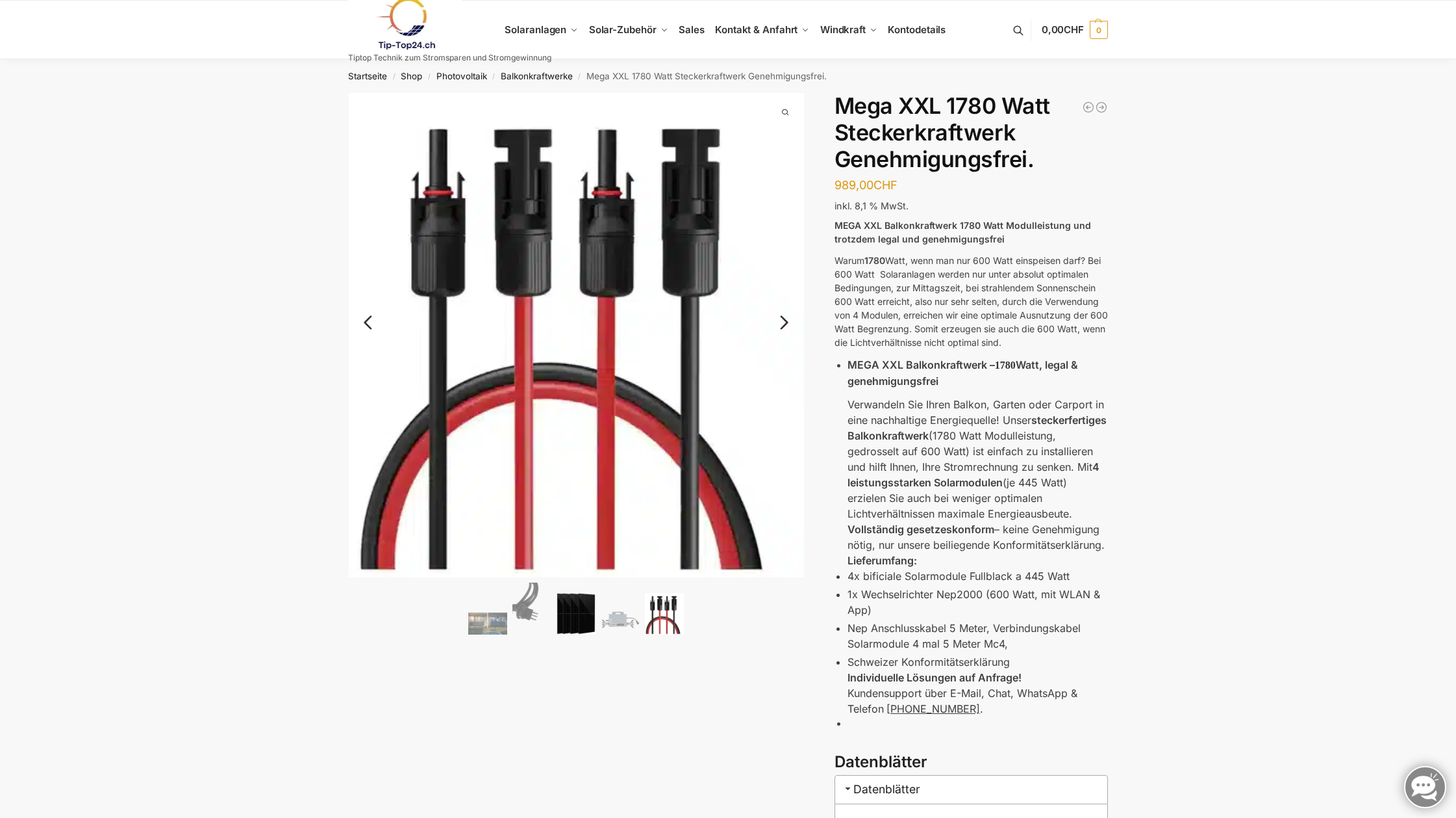
click at [579, 609] on img at bounding box center [575, 614] width 39 height 41
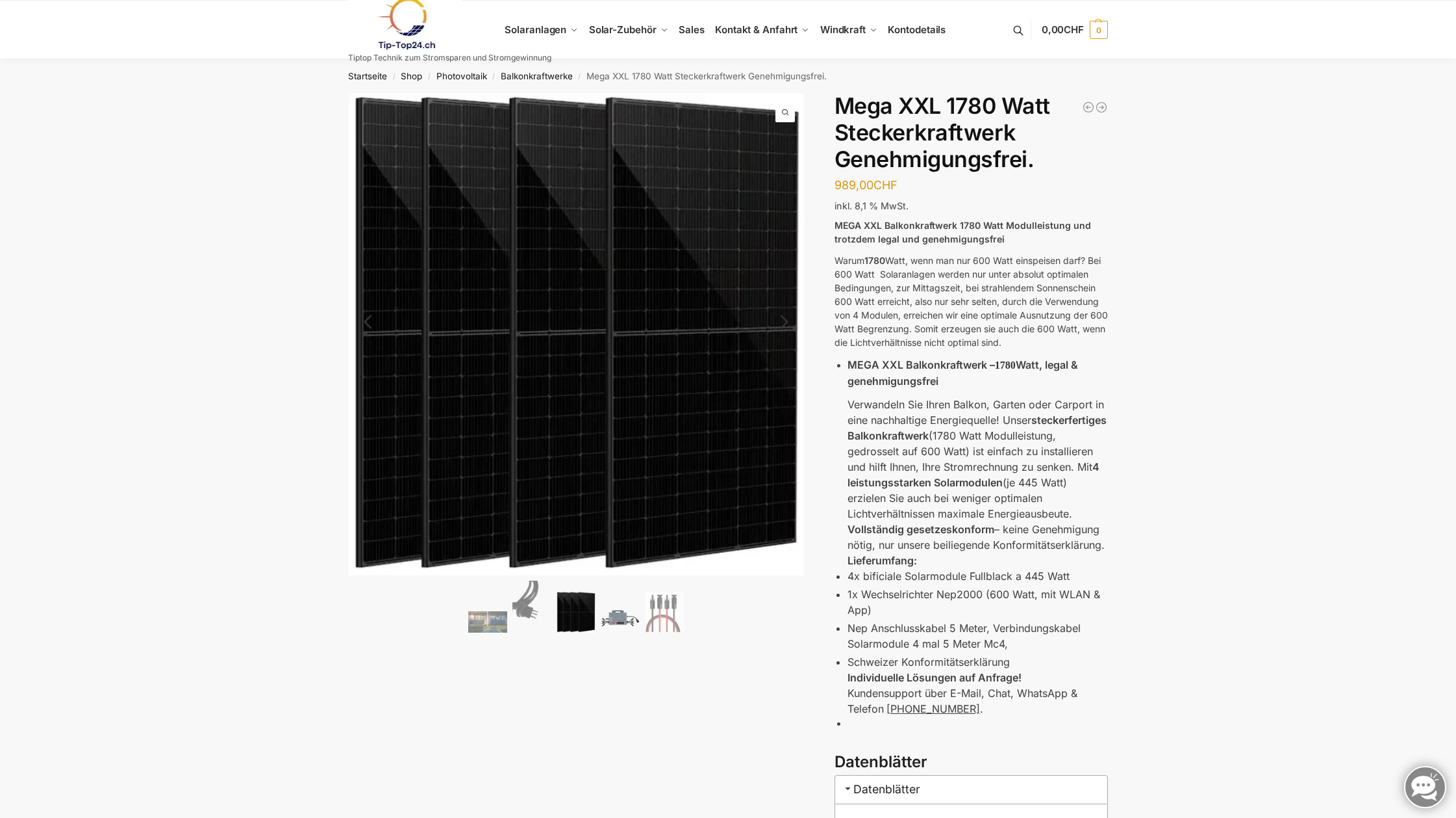
click at [619, 616] on img at bounding box center [620, 617] width 39 height 29
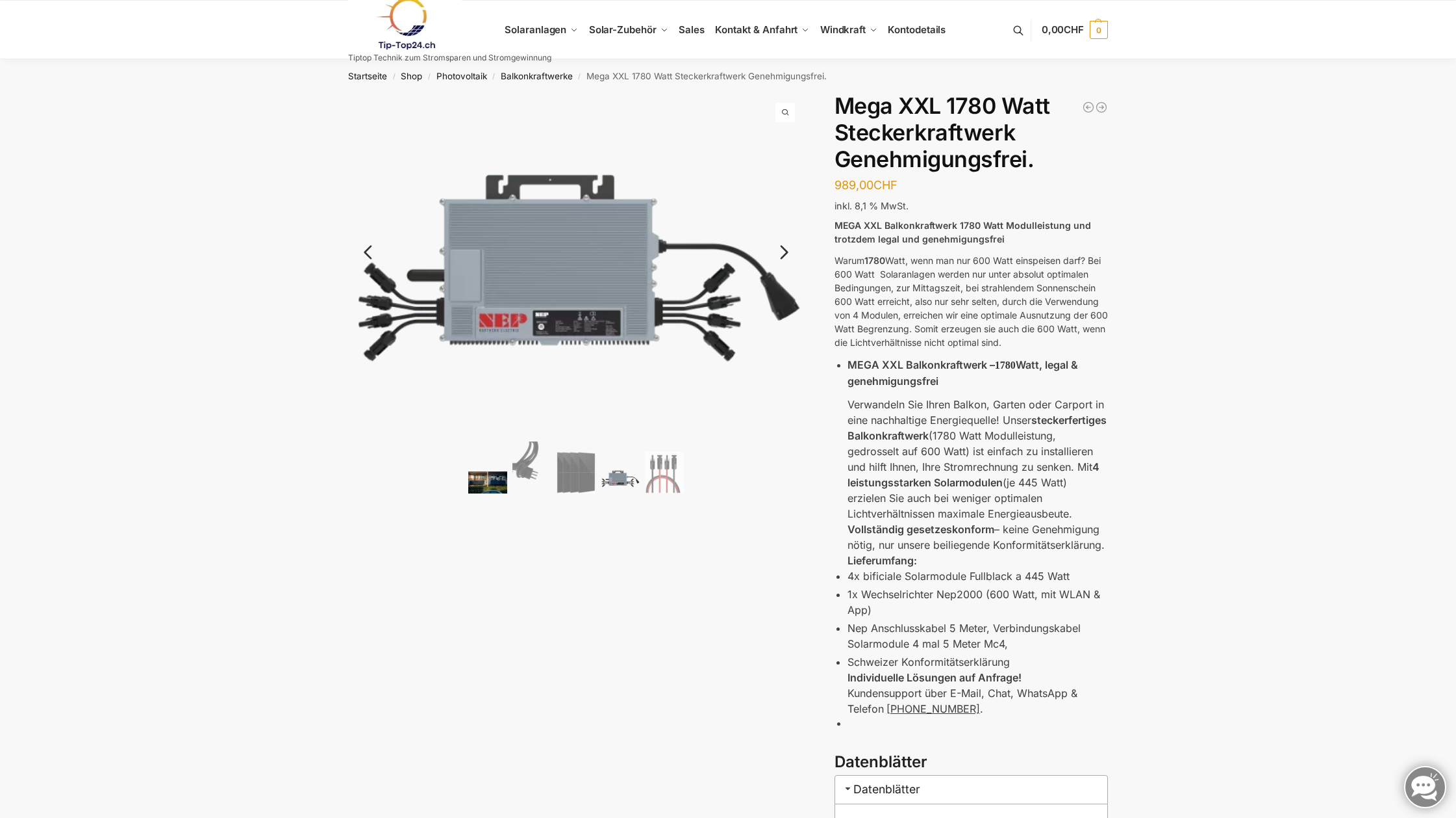
click at [488, 479] on img at bounding box center [488, 482] width 39 height 22
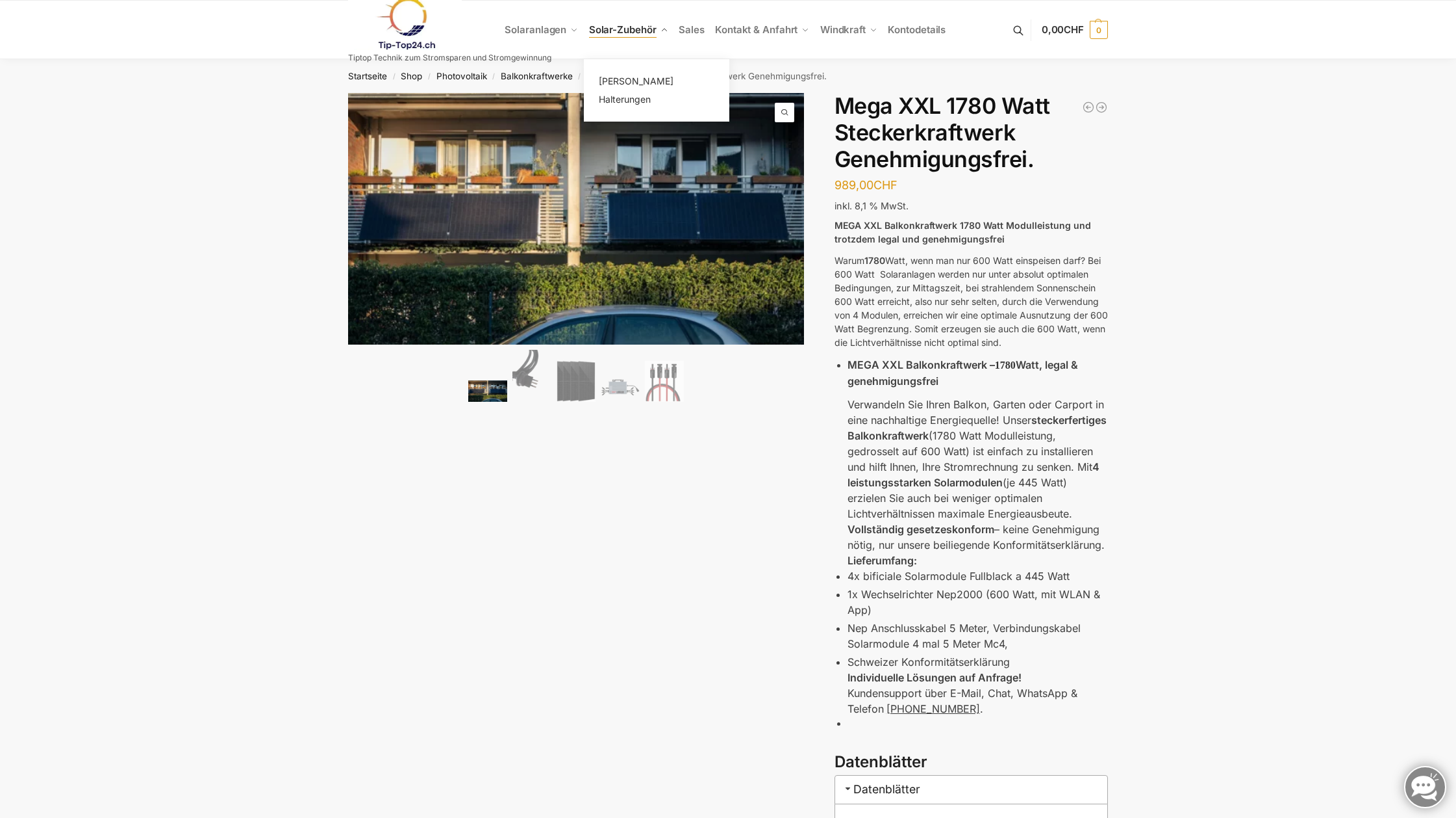
click at [654, 31] on span "Solar-Zubehör" at bounding box center [623, 29] width 67 height 12
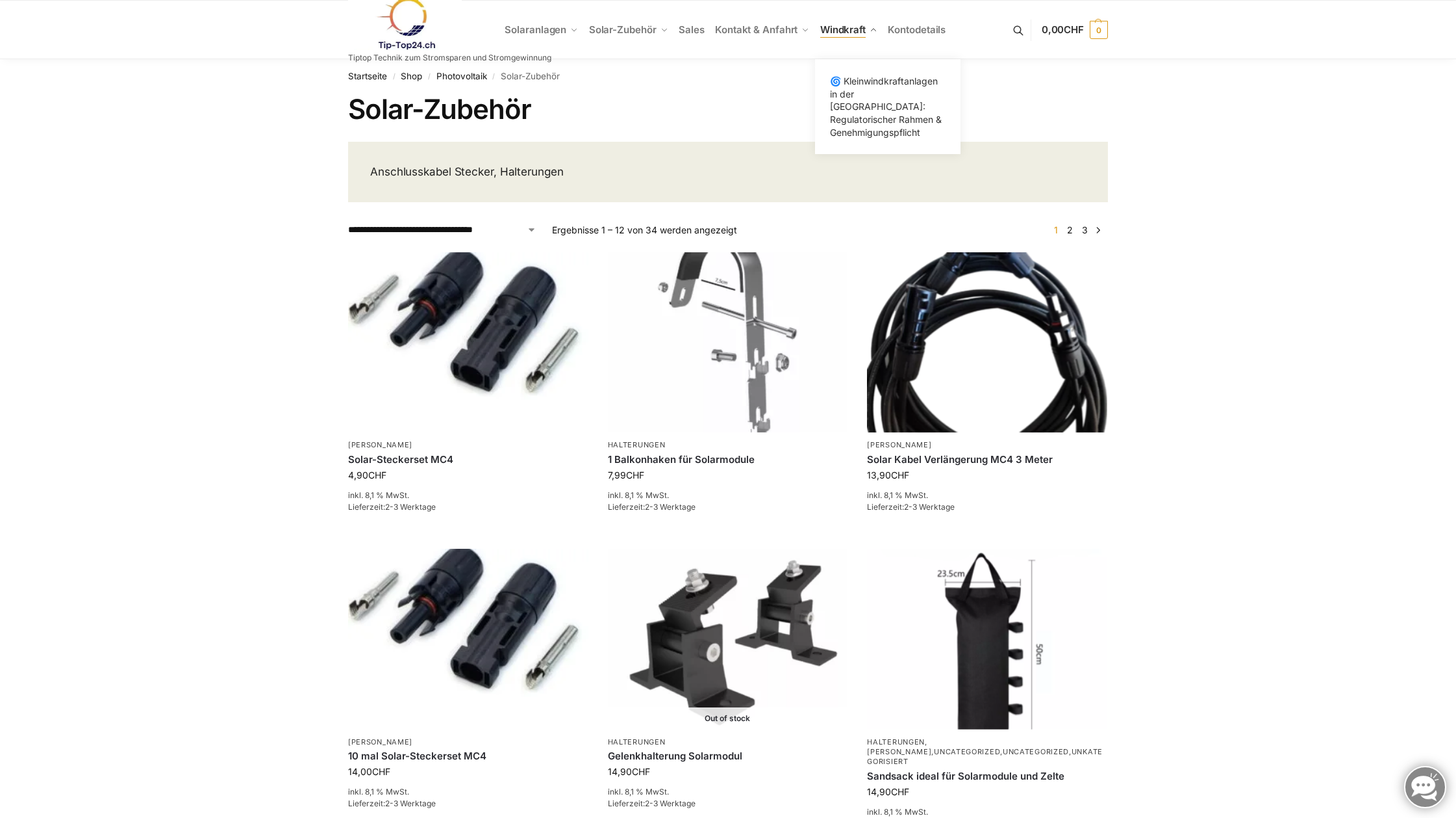
click at [842, 32] on span "Windkraft" at bounding box center [842, 29] width 46 height 12
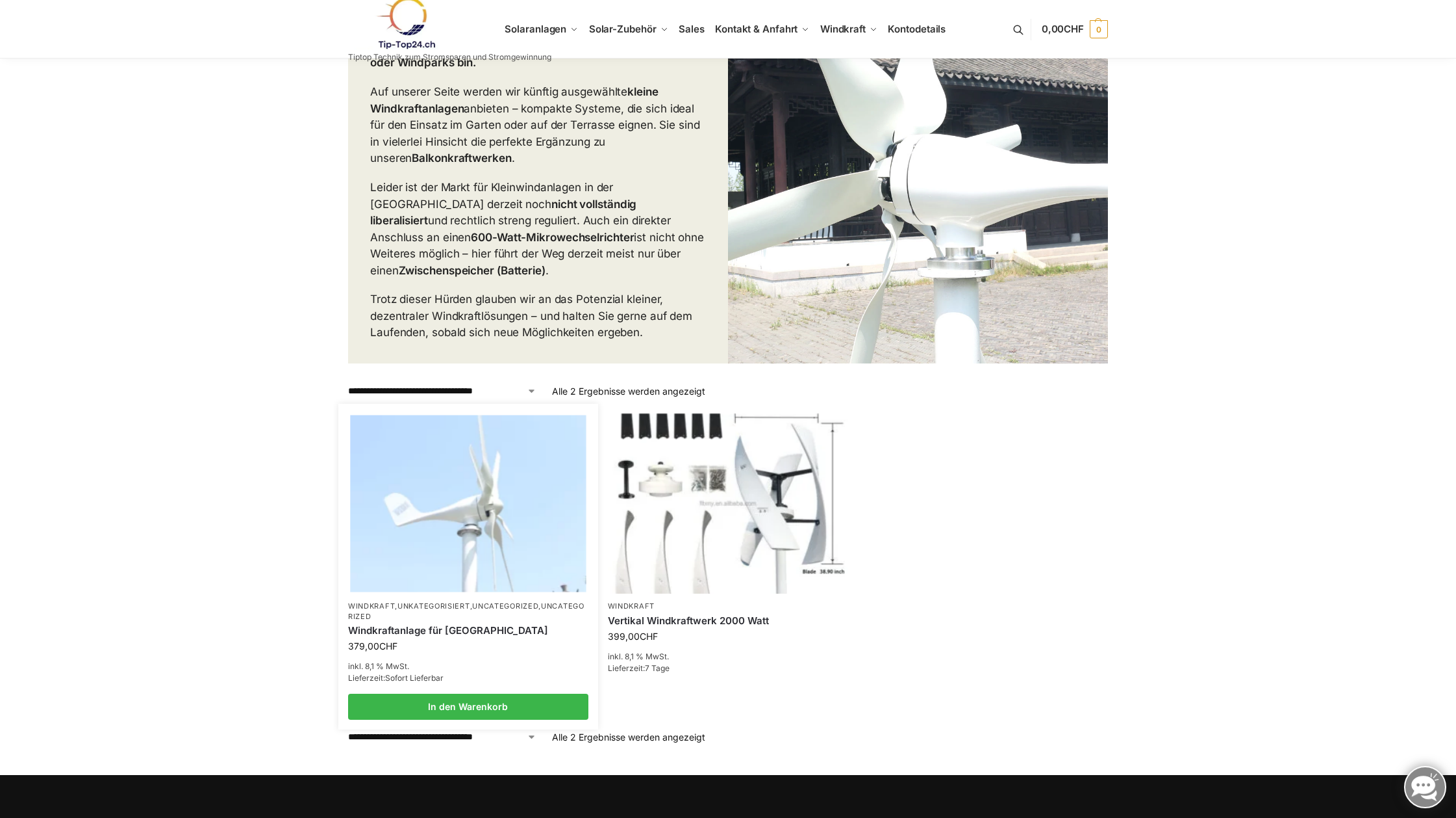
scroll to position [270, 0]
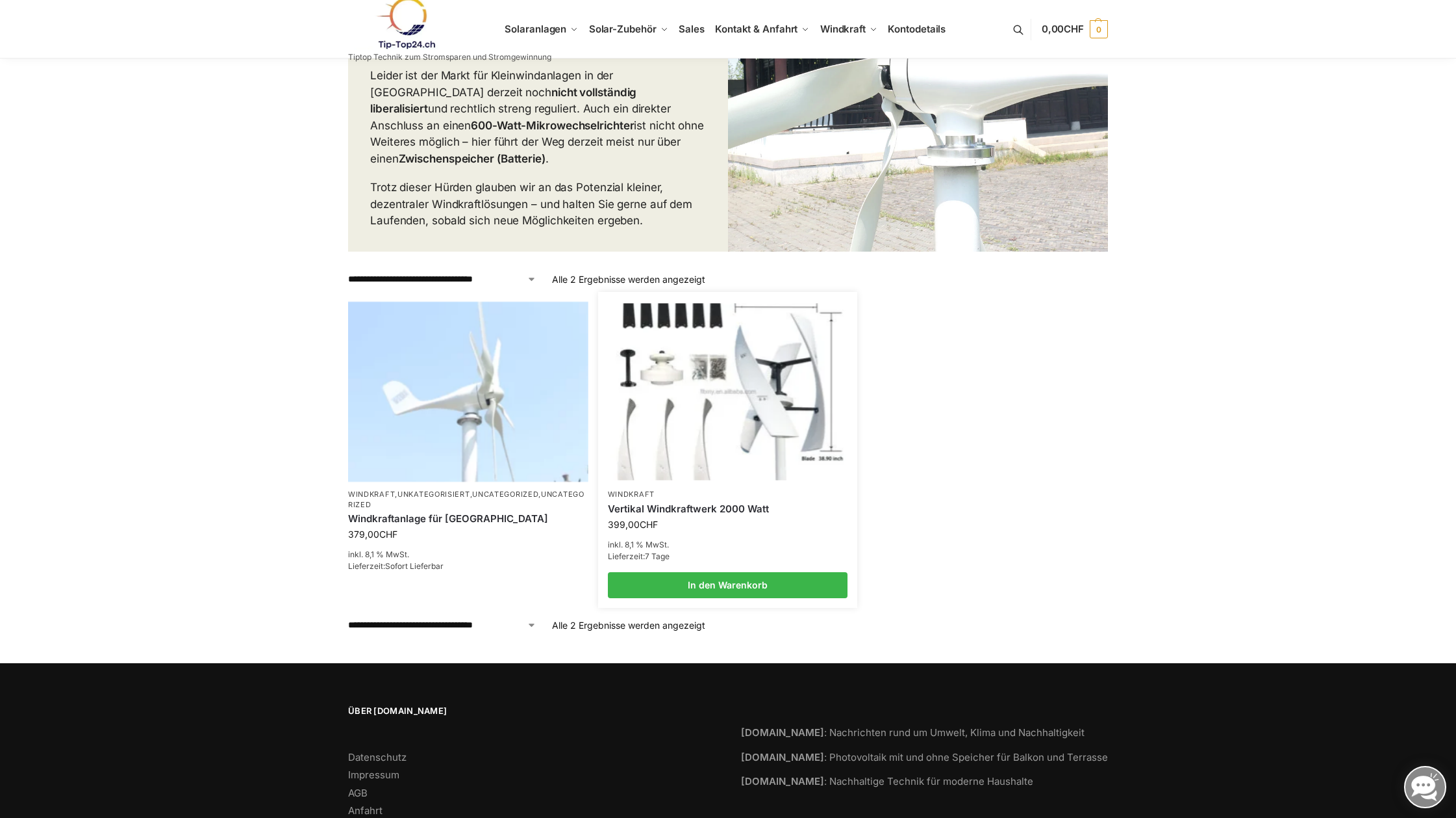
click at [684, 436] on img at bounding box center [728, 391] width 235 height 177
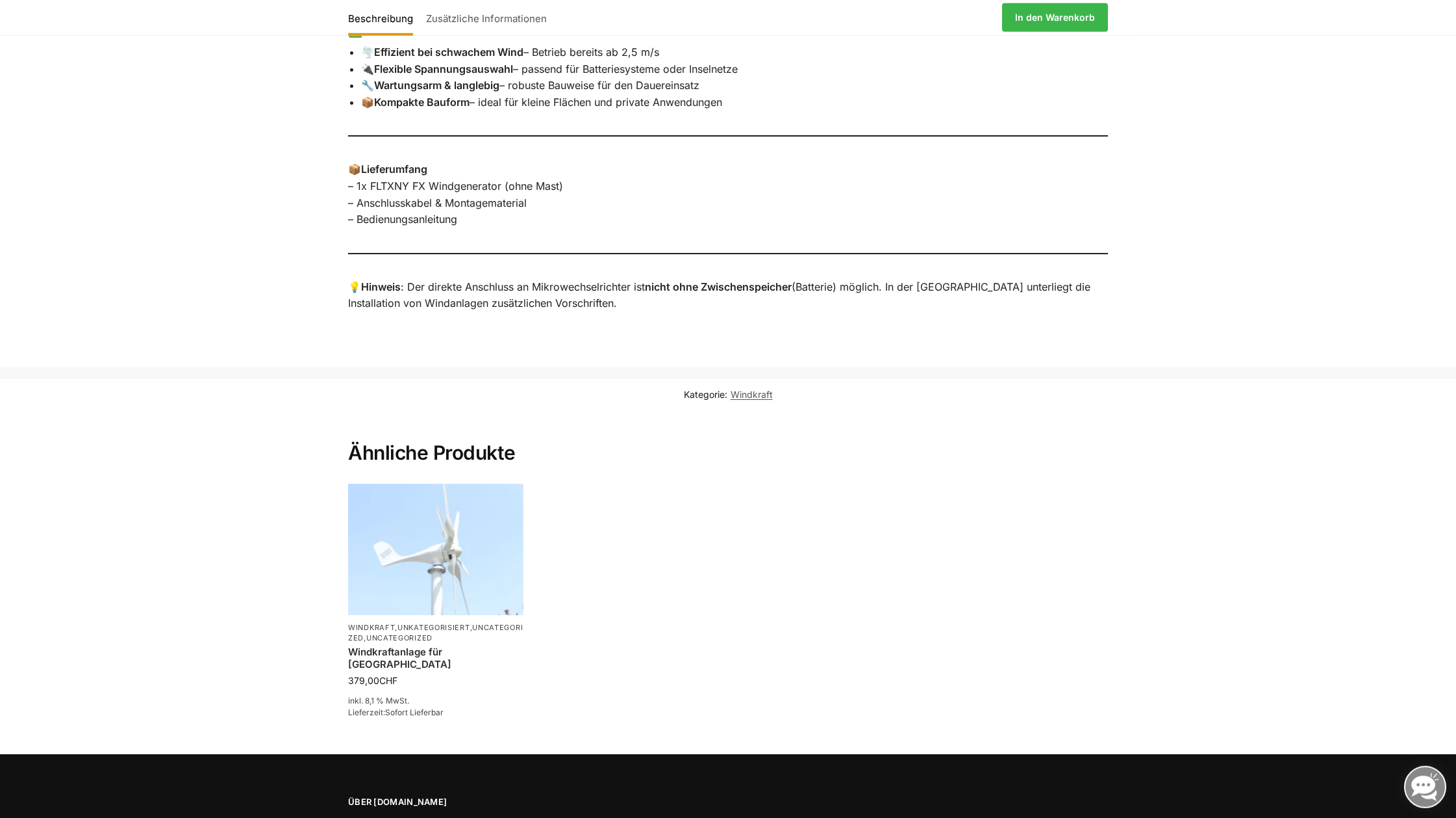
scroll to position [1082, 0]
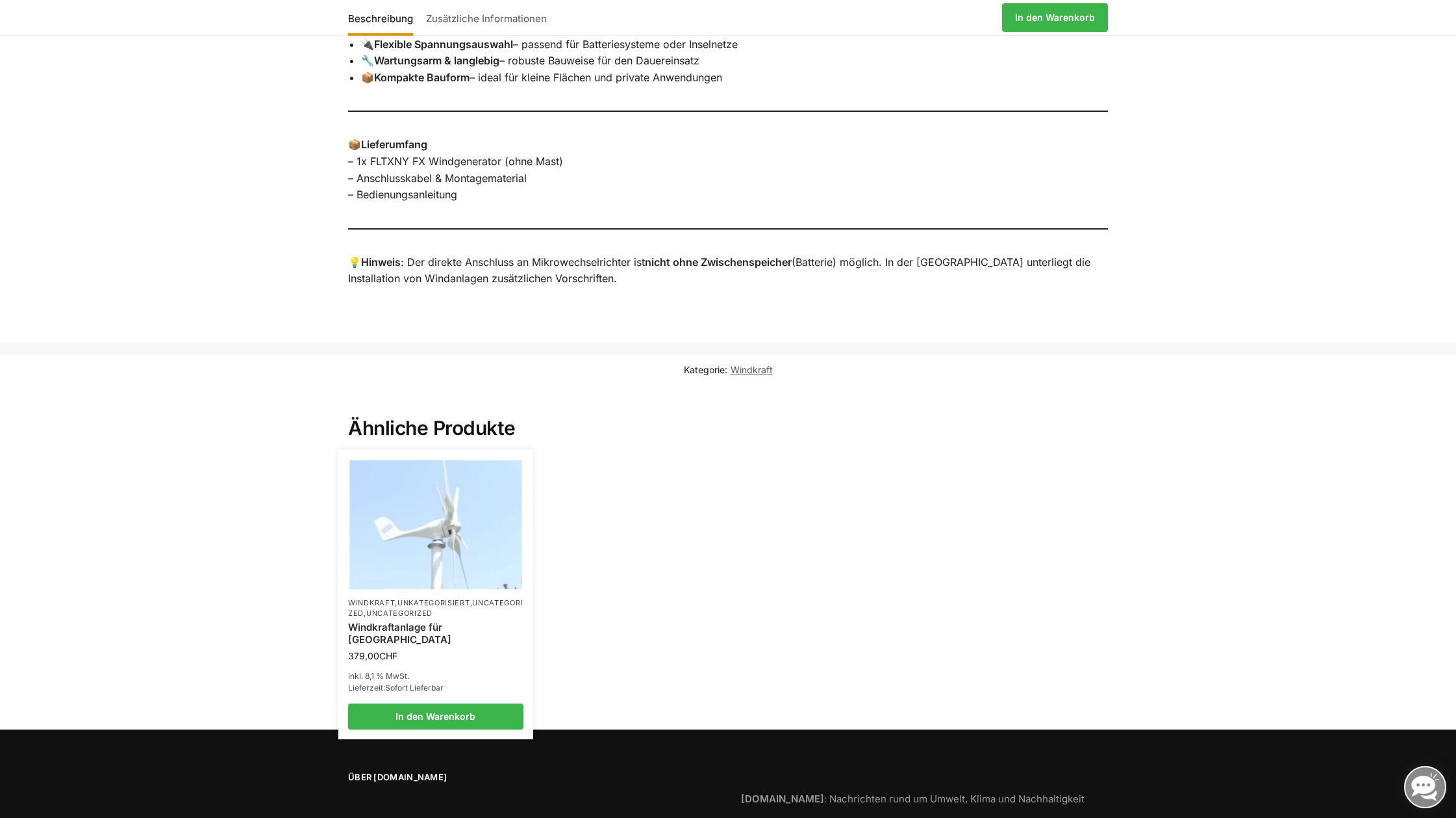
click at [454, 522] on img at bounding box center [435, 525] width 172 height 129
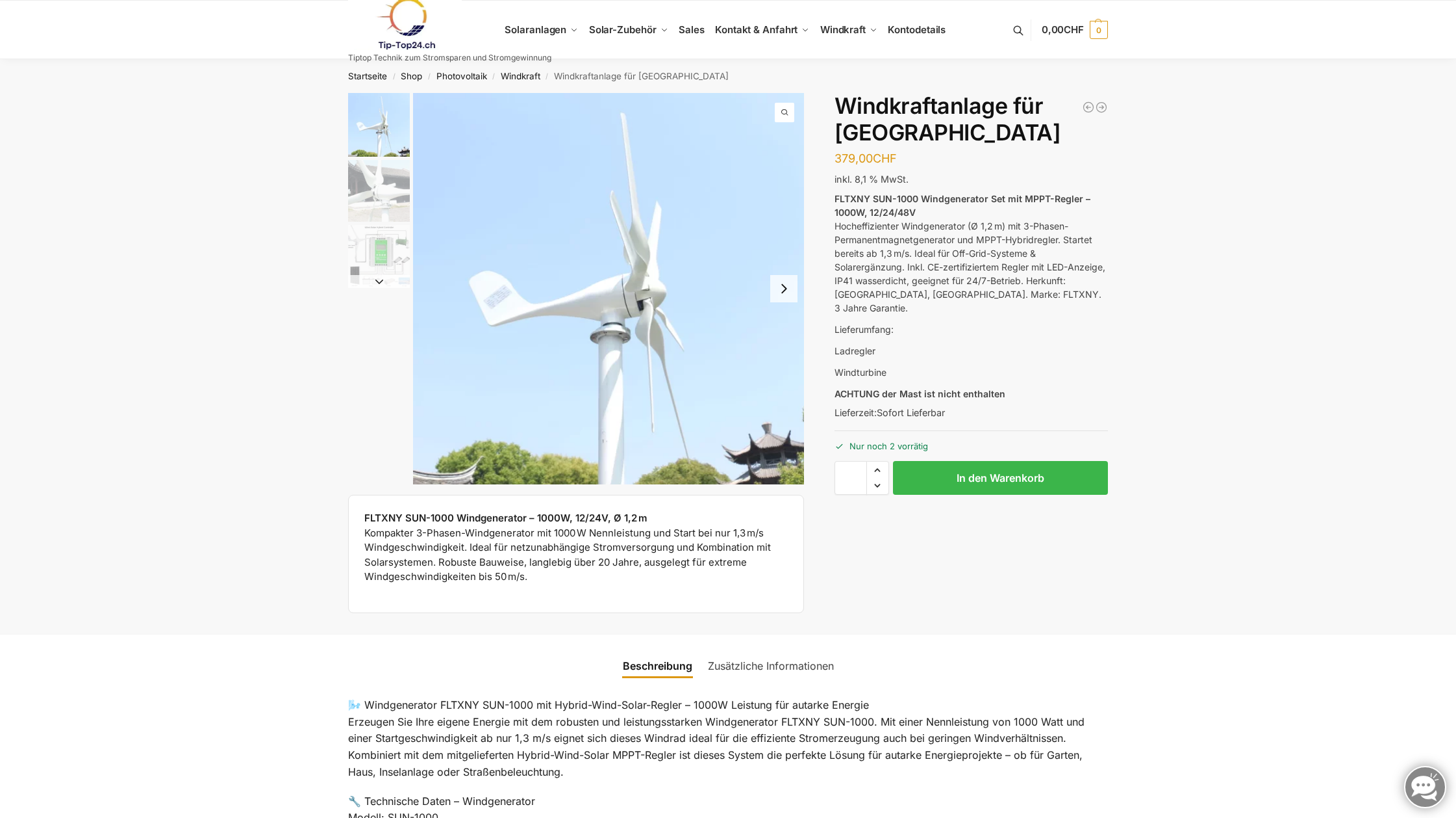
click at [375, 173] on img "2 / 3" at bounding box center [379, 191] width 61 height 61
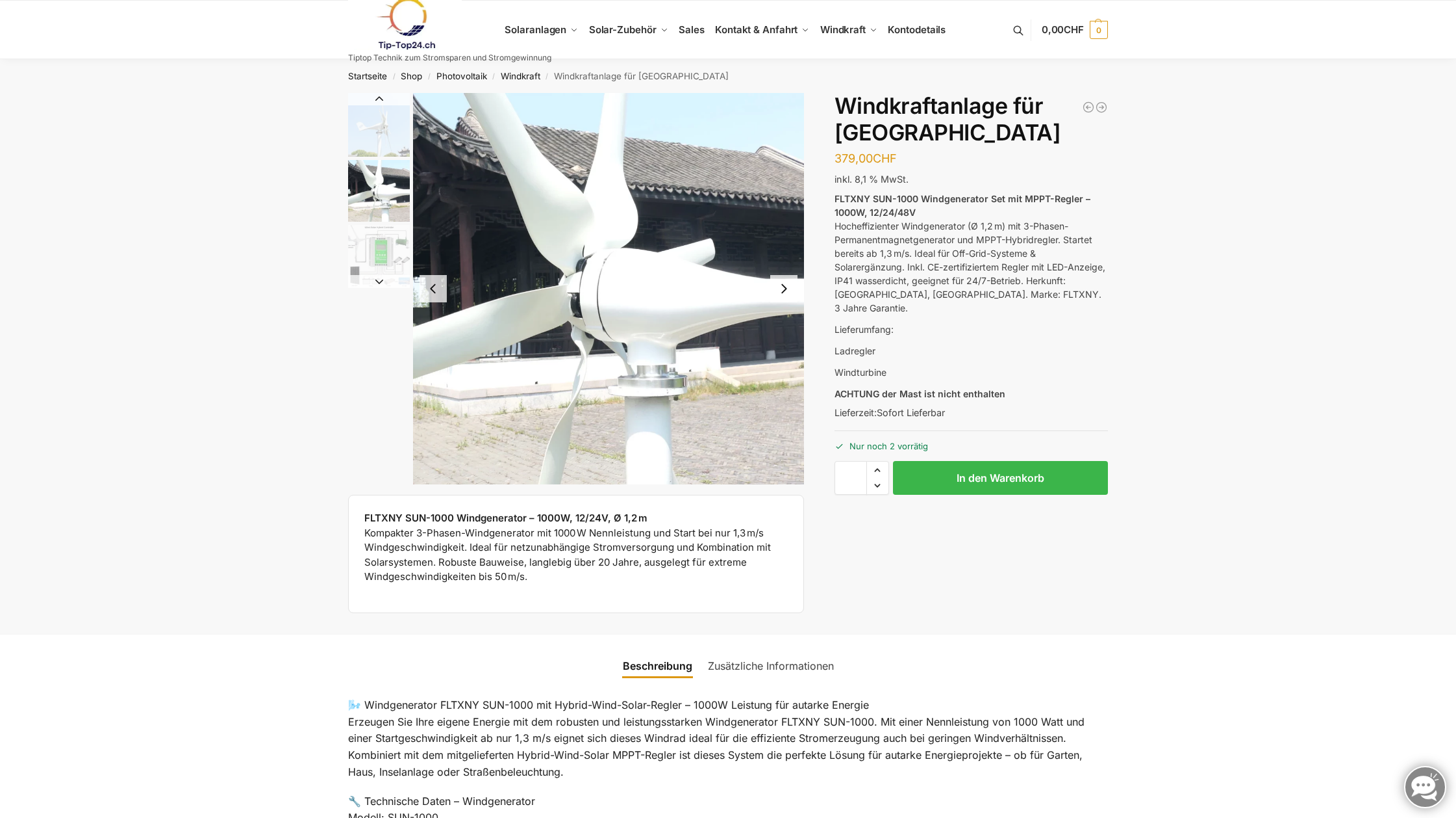
click at [371, 240] on img "3 / 3" at bounding box center [379, 256] width 61 height 61
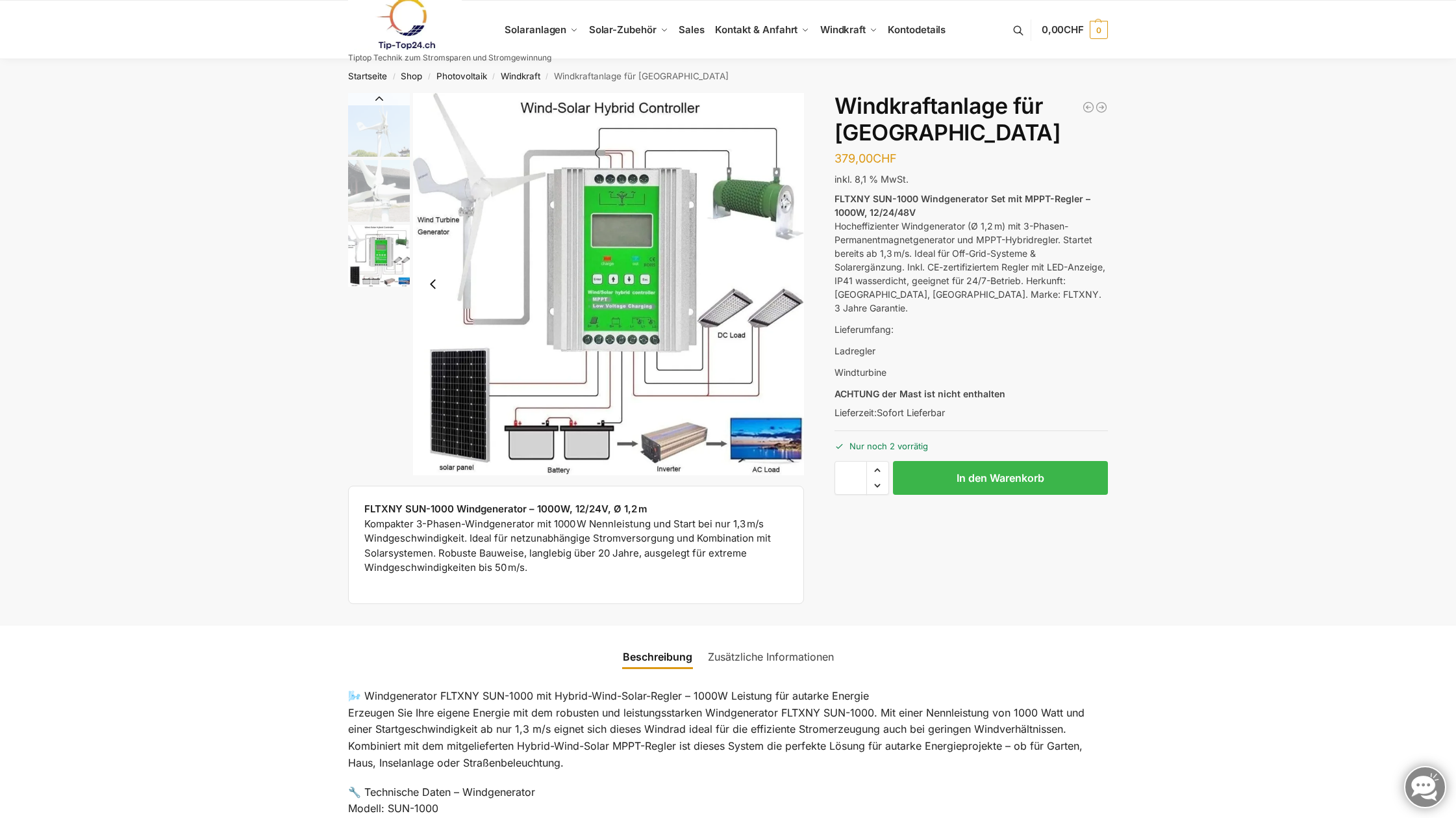
click at [760, 653] on link "Zusätzliche Informationen" at bounding box center [771, 656] width 142 height 32
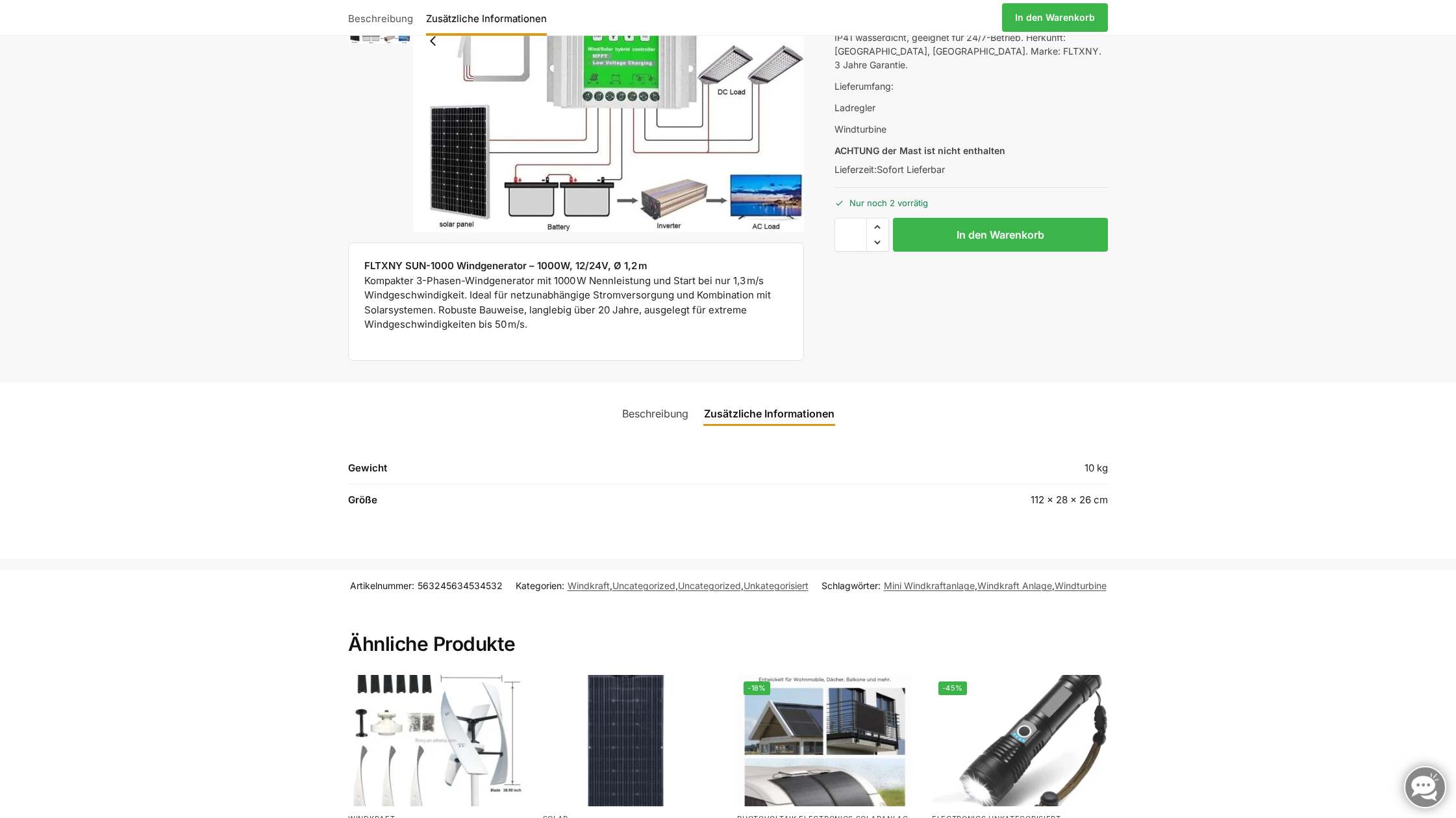
scroll to position [176, 0]
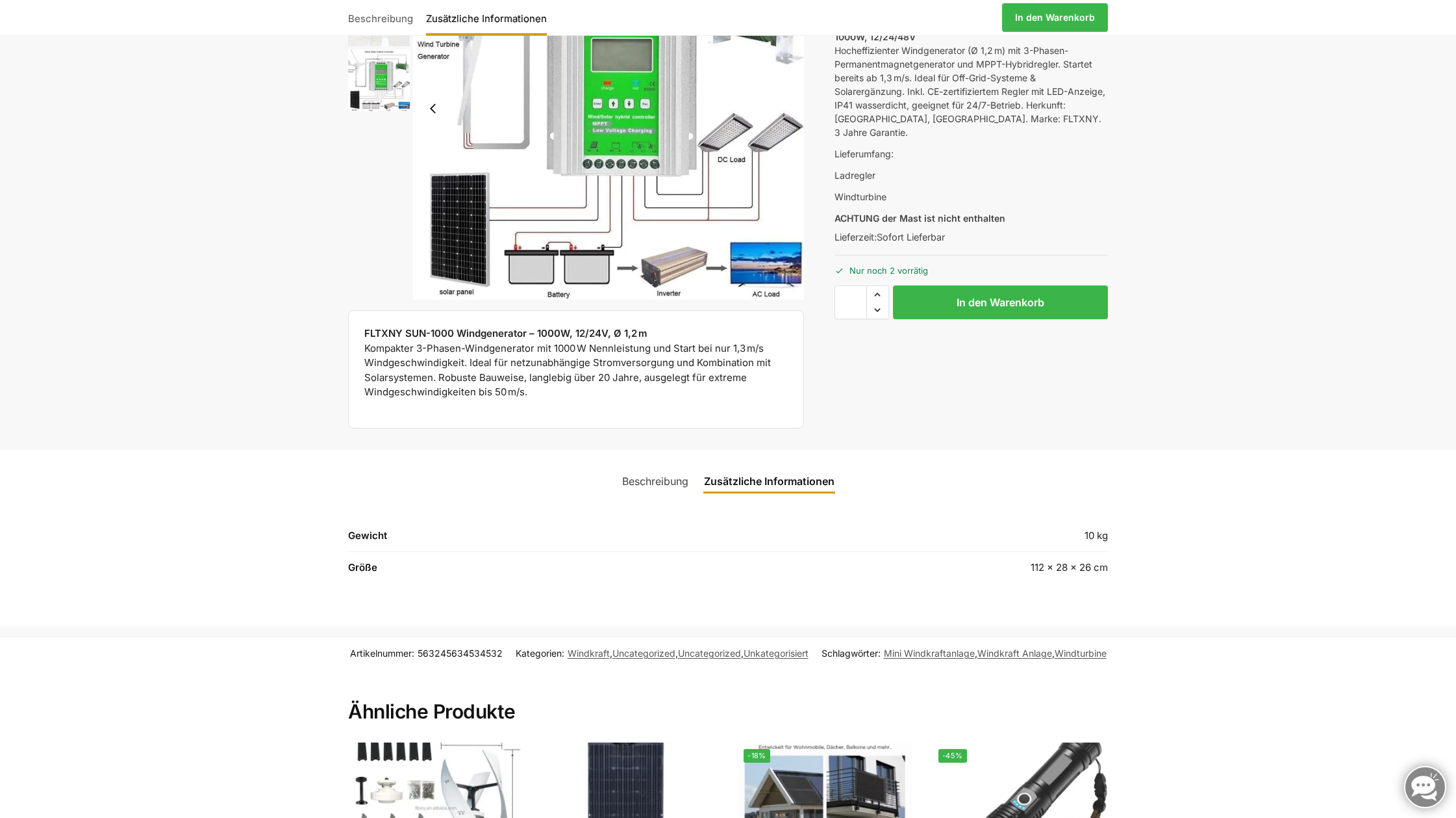
click at [667, 479] on link "Beschreibung" at bounding box center [655, 481] width 82 height 32
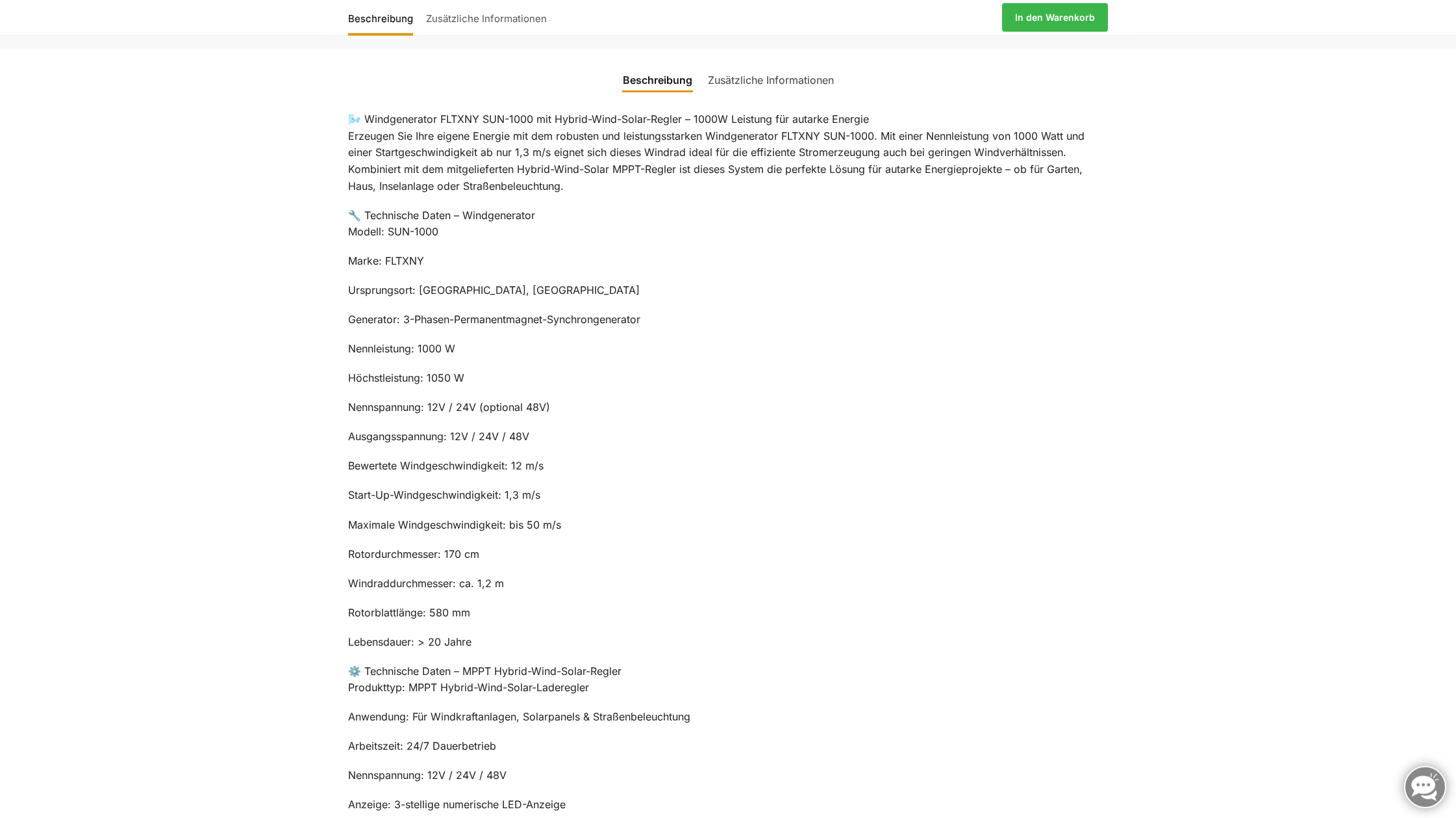
scroll to position [581, 0]
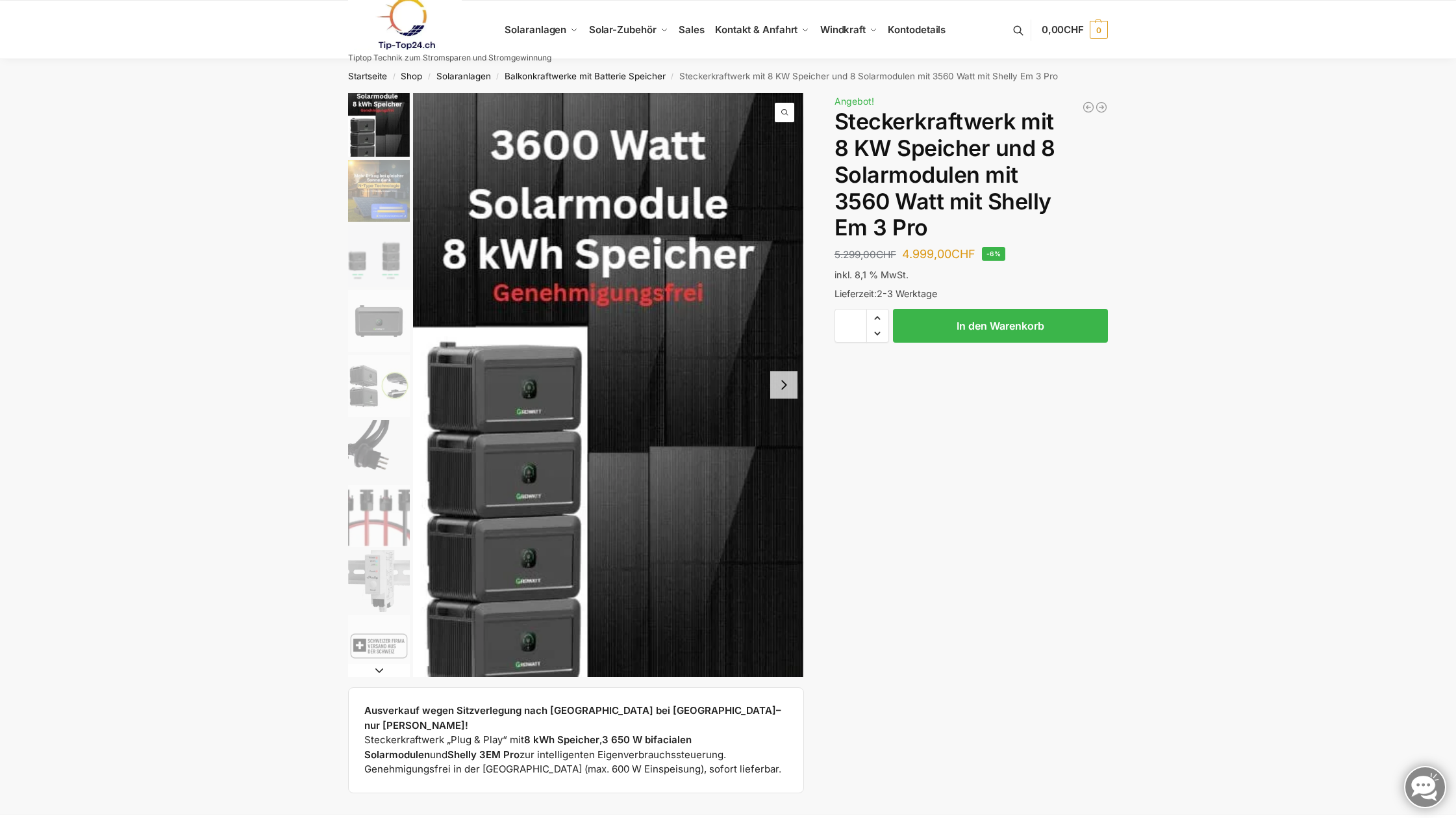
click at [362, 184] on img "2 / 9" at bounding box center [379, 191] width 61 height 61
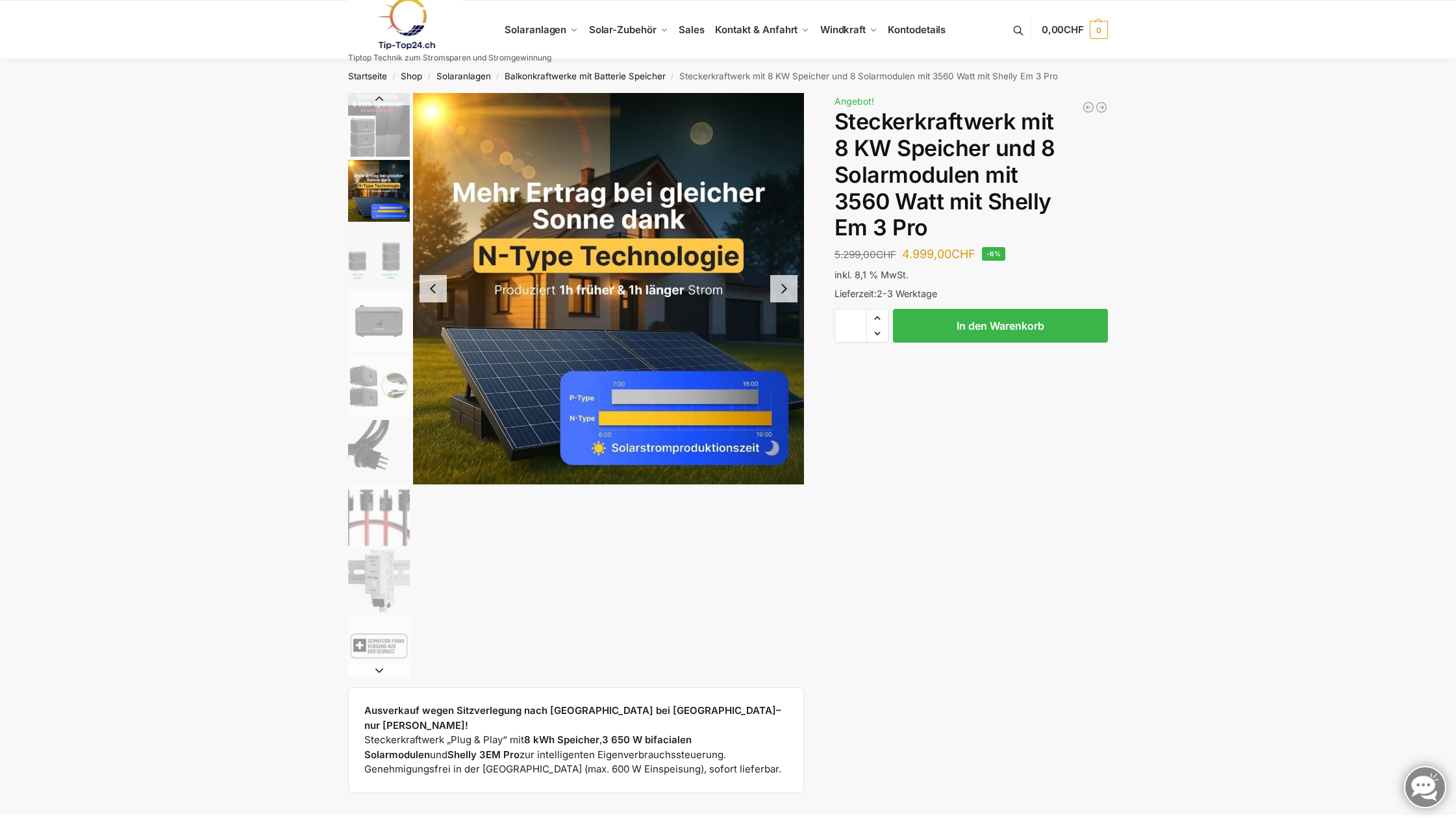
click at [372, 265] on img "3 / 9" at bounding box center [379, 256] width 61 height 61
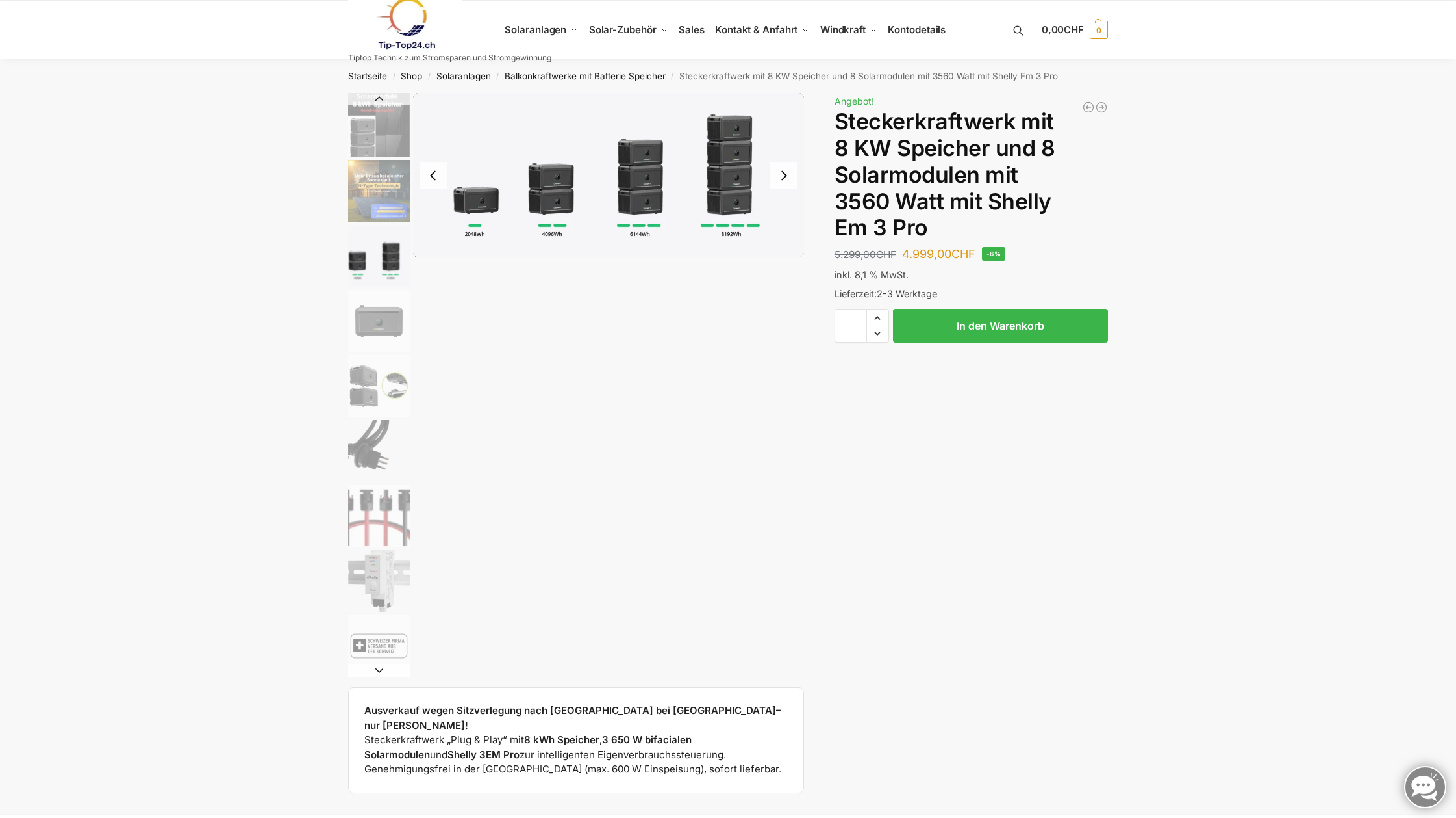
click at [376, 319] on img "4 / 9" at bounding box center [379, 320] width 61 height 61
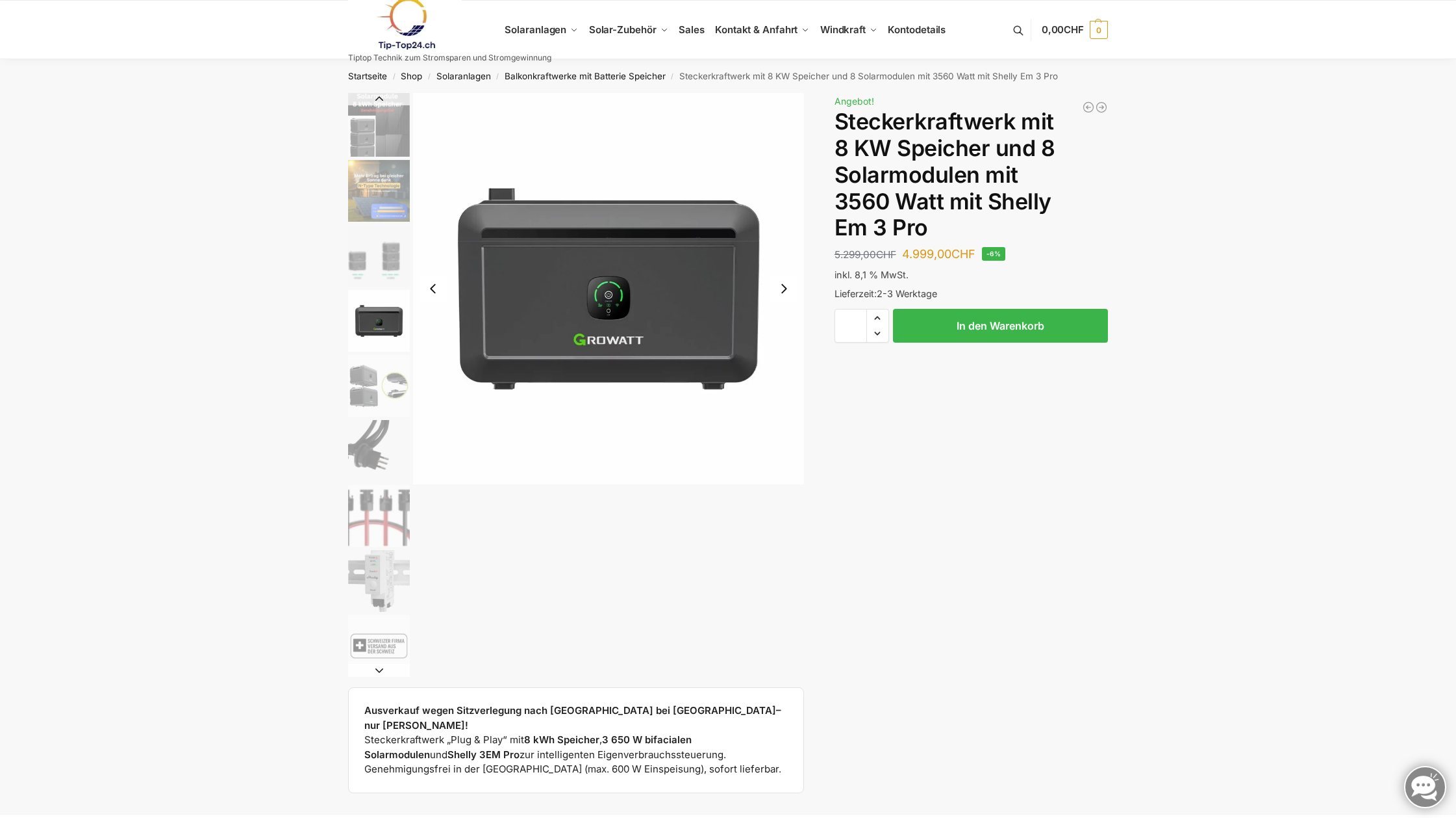
click at [381, 389] on img "5 / 9" at bounding box center [379, 386] width 61 height 61
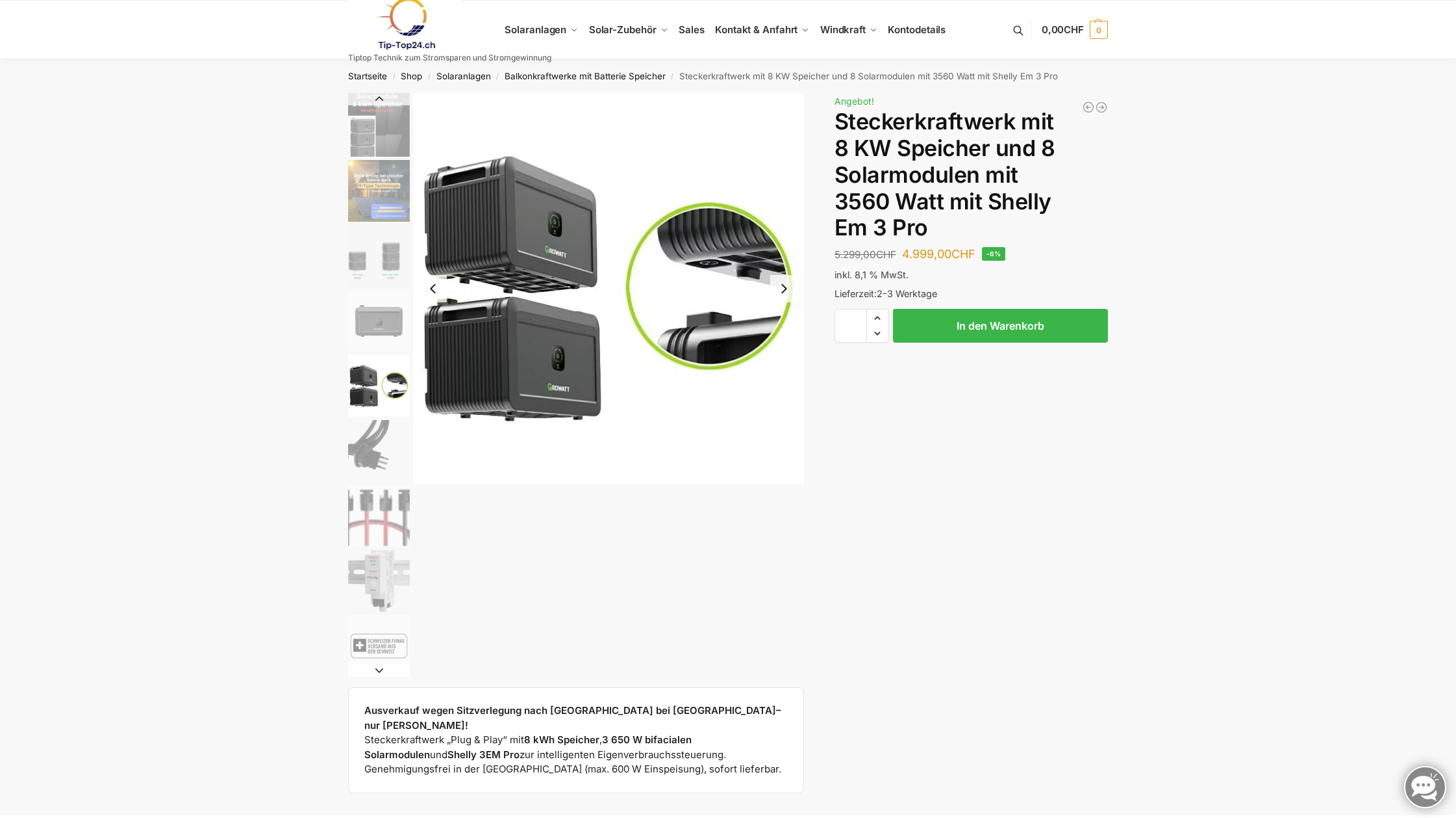
click at [373, 440] on img "6 / 9" at bounding box center [379, 450] width 61 height 61
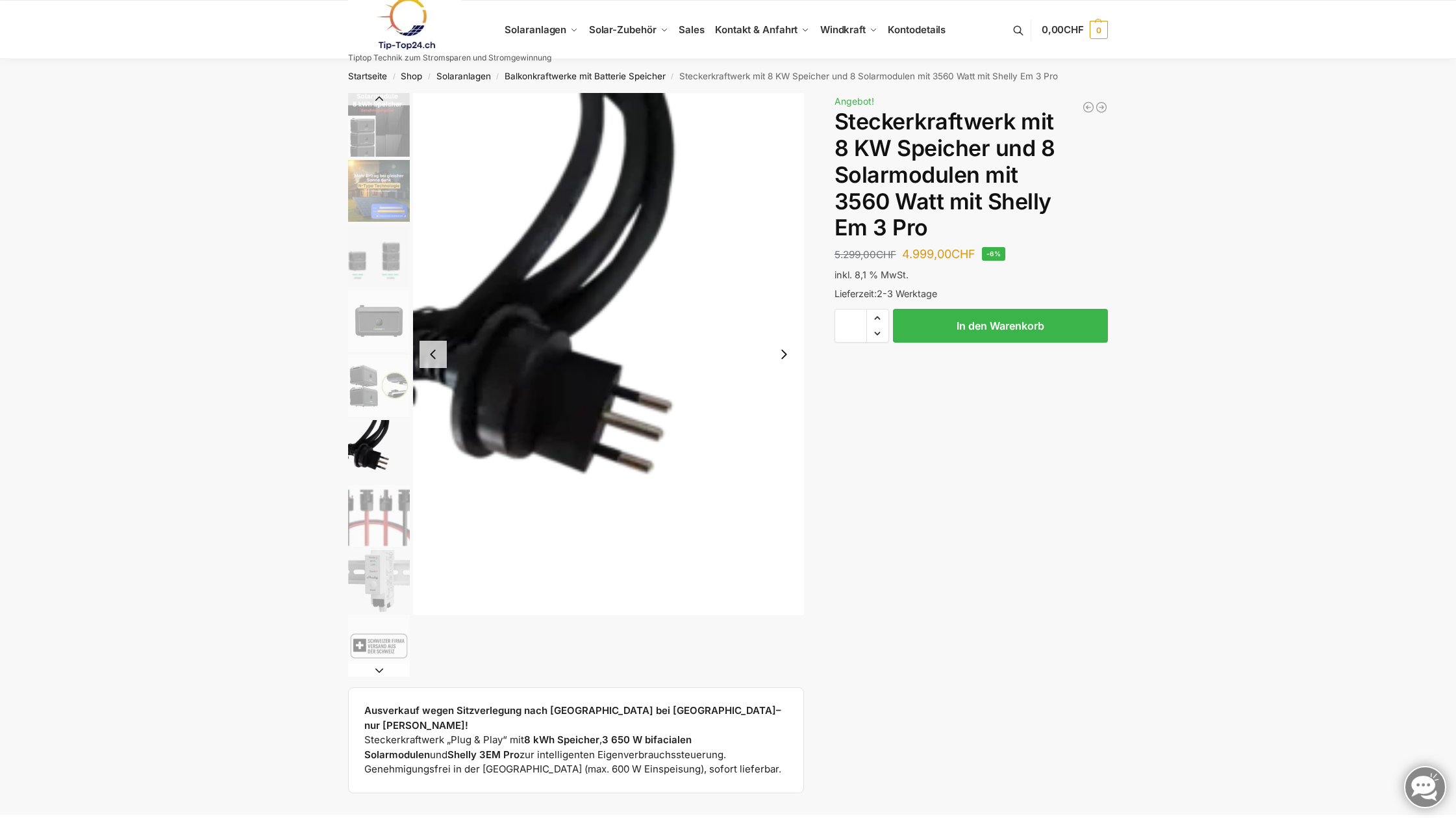
click at [381, 514] on img "7 / 9" at bounding box center [379, 515] width 61 height 61
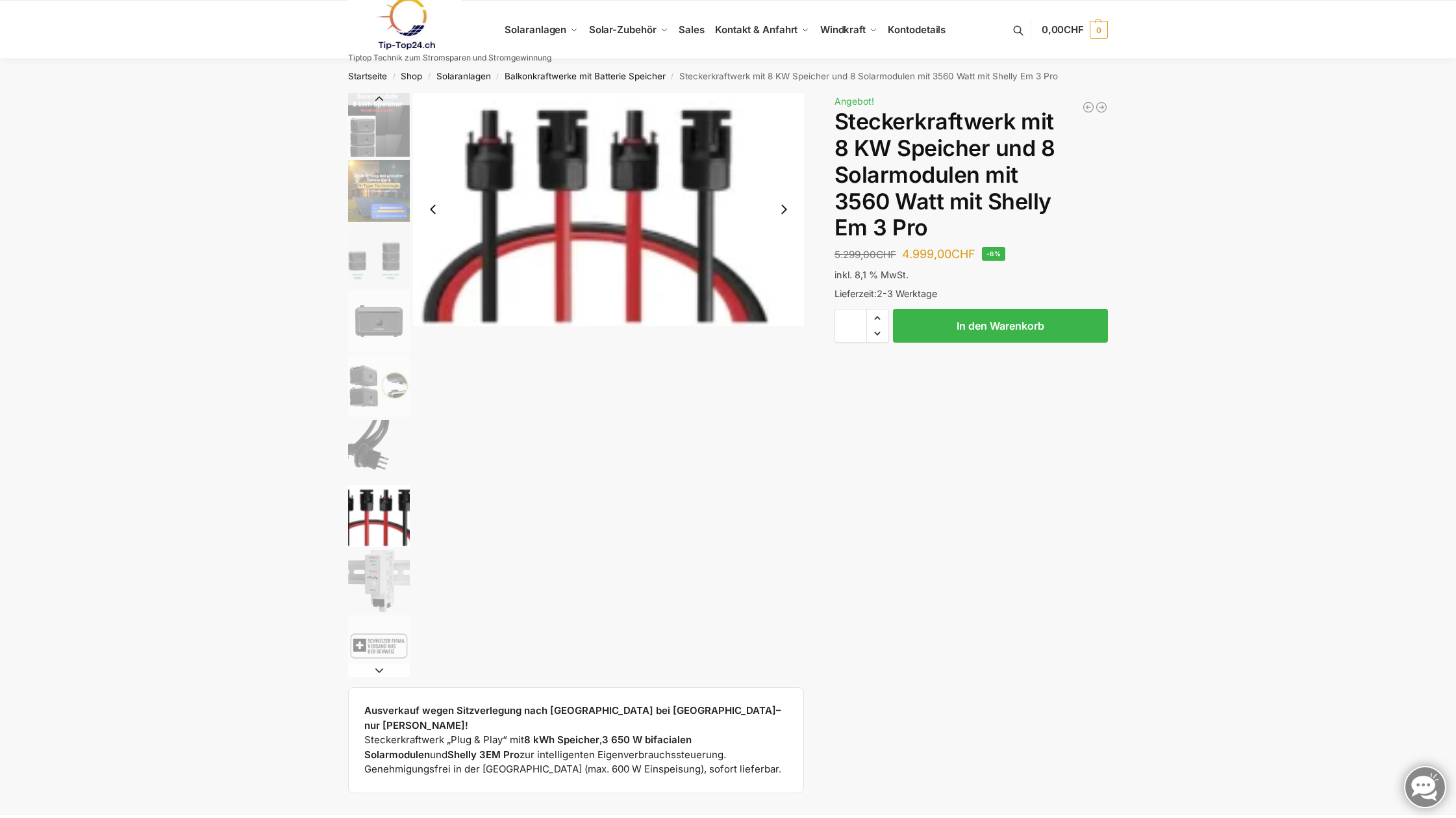
click at [381, 575] on img "8 / 9" at bounding box center [379, 581] width 61 height 61
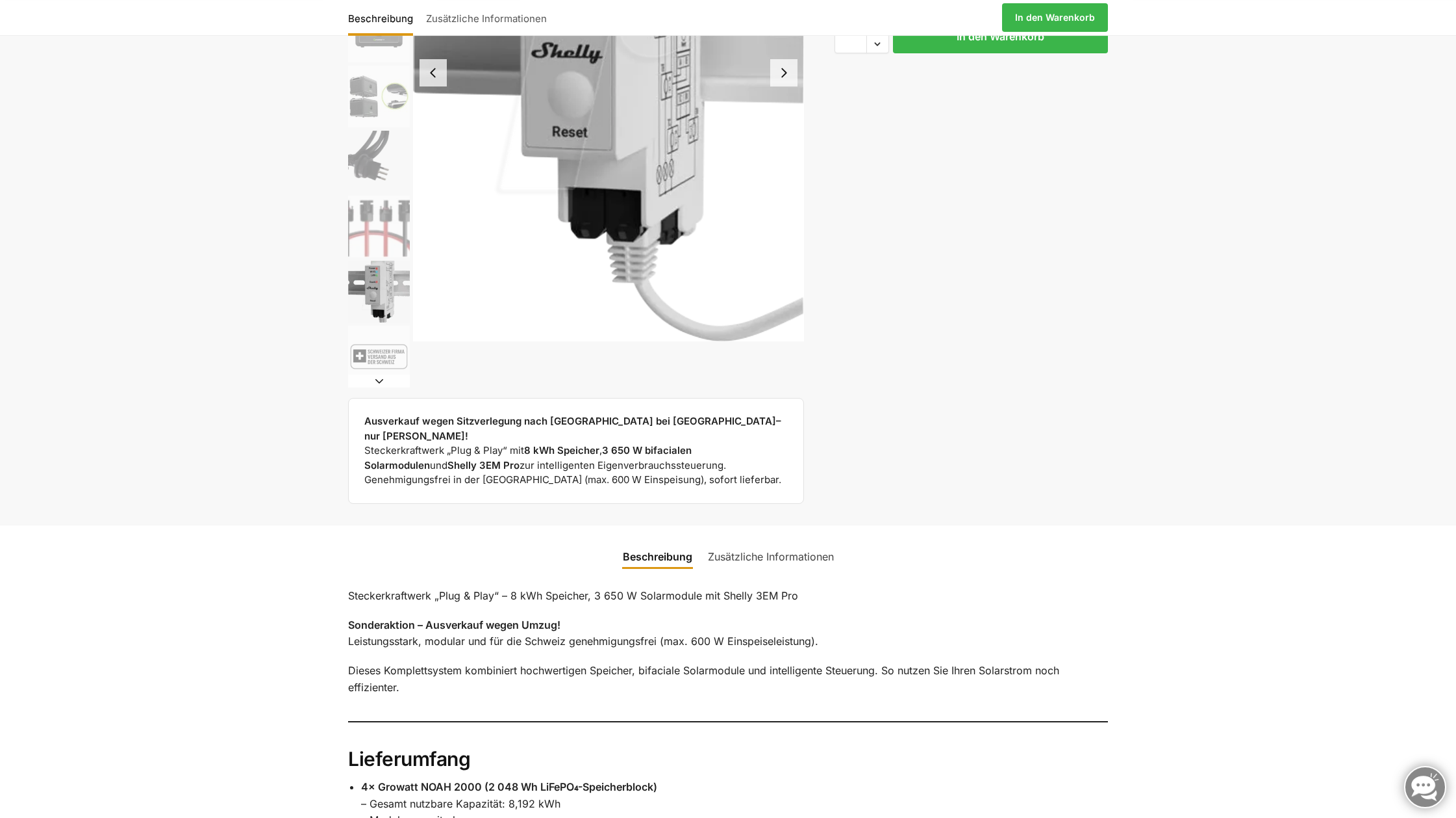
scroll to position [338, 0]
